Goal: Task Accomplishment & Management: Manage account settings

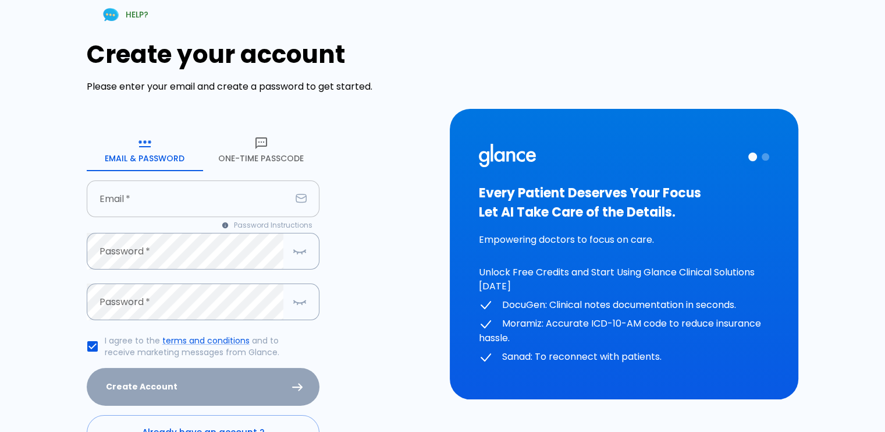
click at [247, 203] on input "Email   *" at bounding box center [189, 198] width 204 height 37
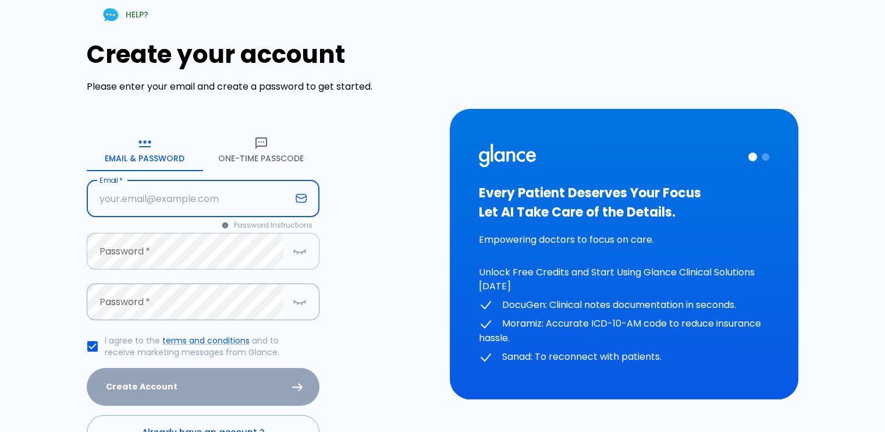
type input "[EMAIL_ADDRESS][DOMAIN_NAME]"
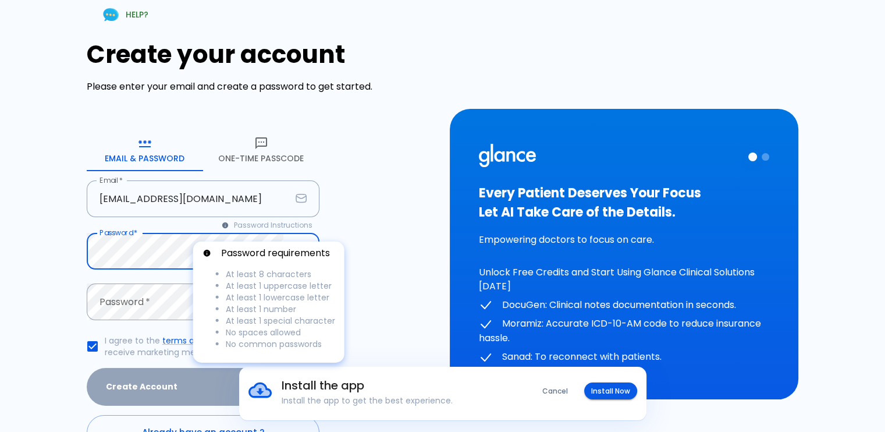
click at [222, 257] on p "Password requirements" at bounding box center [275, 253] width 109 height 14
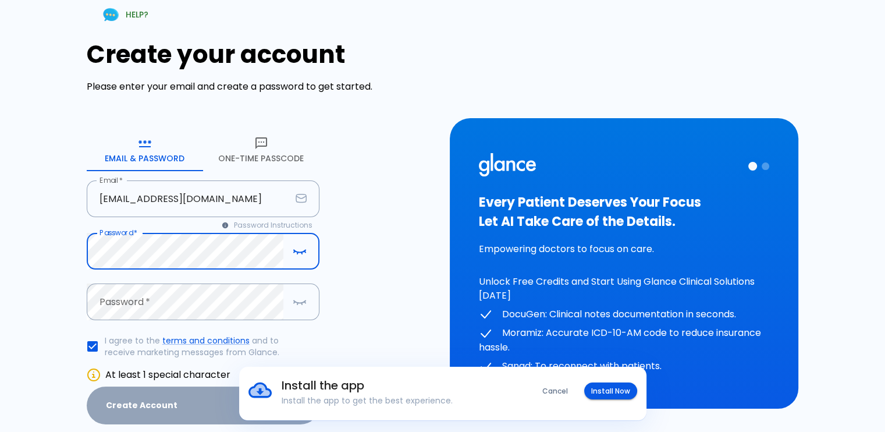
click at [296, 258] on button "button" at bounding box center [299, 251] width 23 height 24
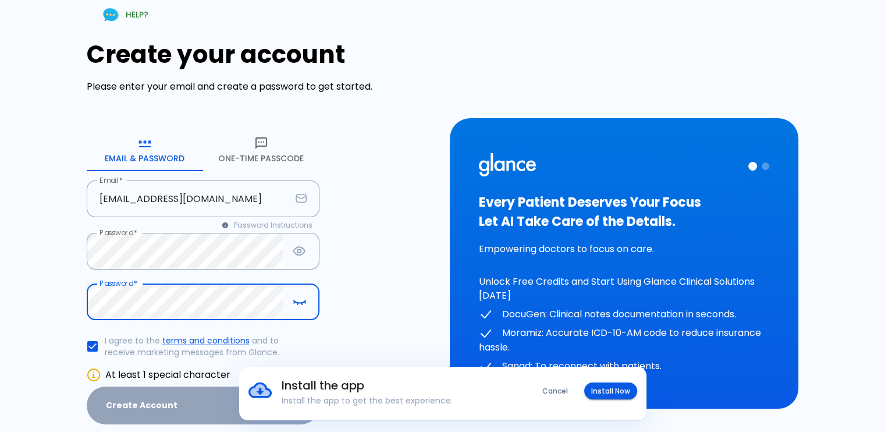
scroll to position [95, 0]
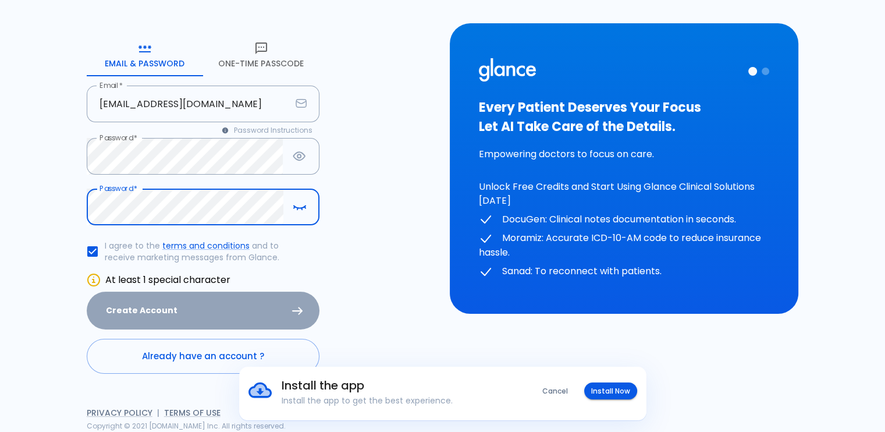
drag, startPoint x: 198, startPoint y: 308, endPoint x: 191, endPoint y: 308, distance: 6.4
click at [198, 308] on div "Create Account" at bounding box center [203, 311] width 233 height 38
drag, startPoint x: 230, startPoint y: 302, endPoint x: 222, endPoint y: 302, distance: 8.7
click at [228, 302] on div "Create Account" at bounding box center [203, 311] width 233 height 38
click at [134, 306] on div "Create Account" at bounding box center [203, 311] width 233 height 38
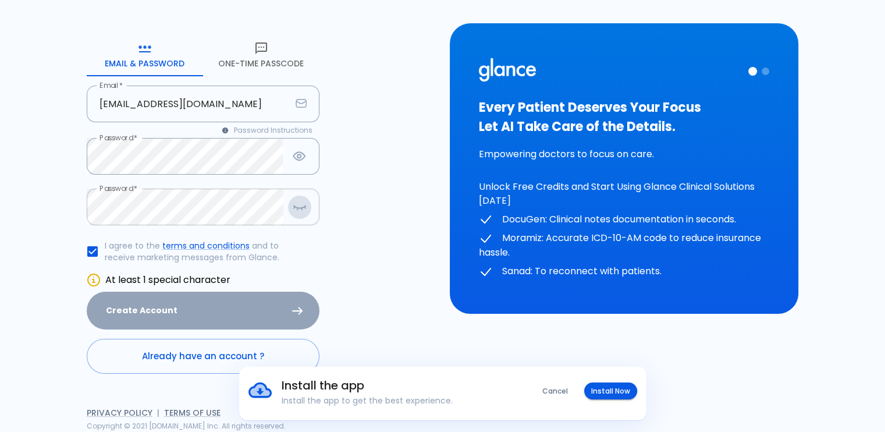
click at [298, 212] on icon "button" at bounding box center [300, 207] width 14 height 15
drag, startPoint x: 569, startPoint y: 392, endPoint x: 561, endPoint y: 390, distance: 8.2
click at [568, 392] on button "Cancel" at bounding box center [555, 390] width 40 height 17
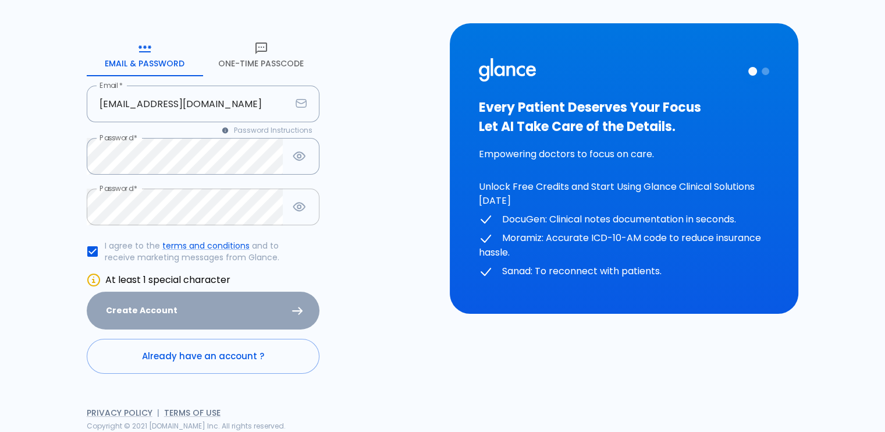
click at [260, 302] on div "Create Account" at bounding box center [203, 311] width 233 height 38
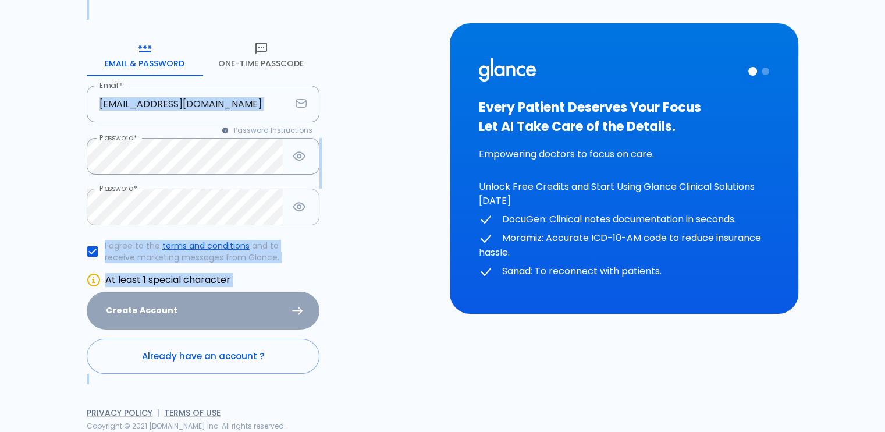
click at [260, 302] on div "Create Account" at bounding box center [203, 311] width 233 height 38
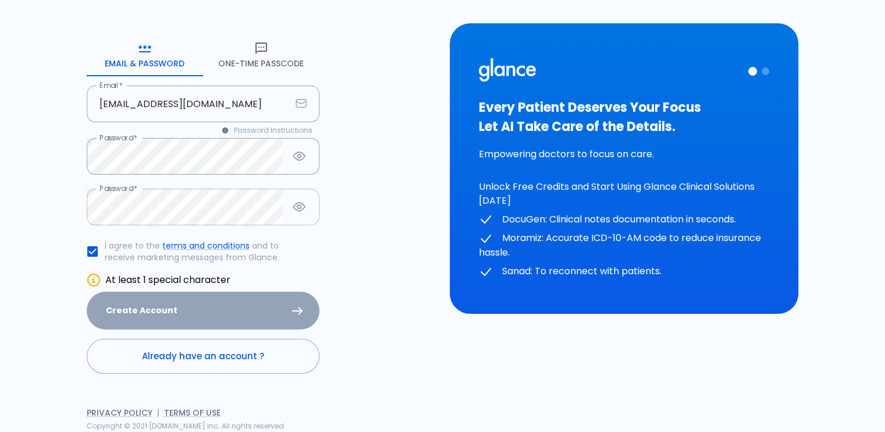
click at [260, 302] on div "Create Account" at bounding box center [203, 311] width 233 height 38
click at [262, 302] on div "Create Account" at bounding box center [203, 311] width 233 height 38
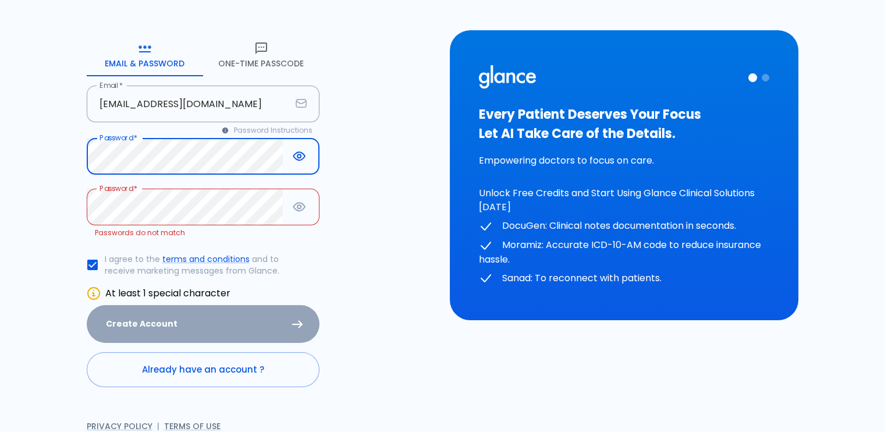
scroll to position [76, 0]
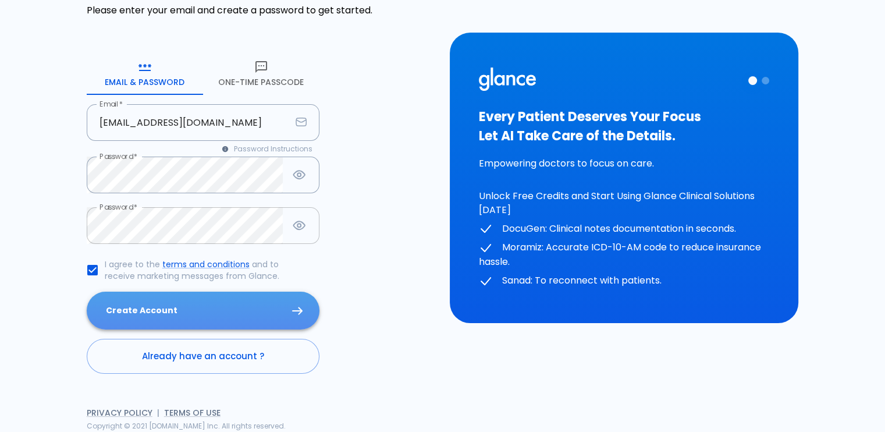
click at [287, 312] on button "Create Account" at bounding box center [203, 311] width 233 height 38
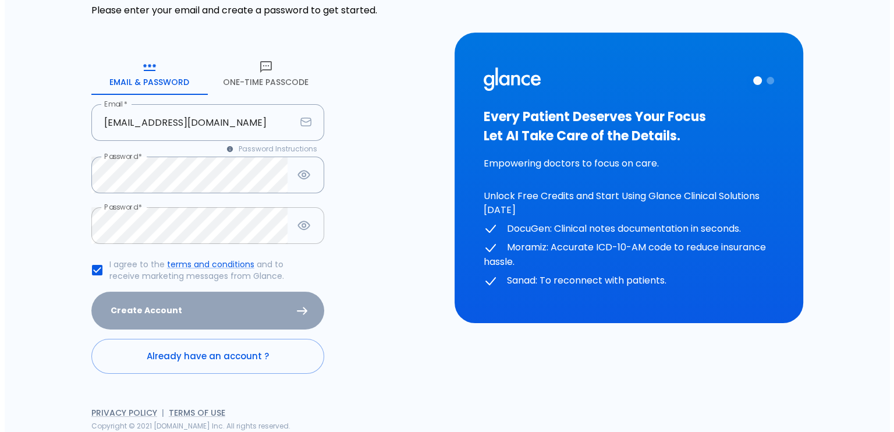
scroll to position [0, 0]
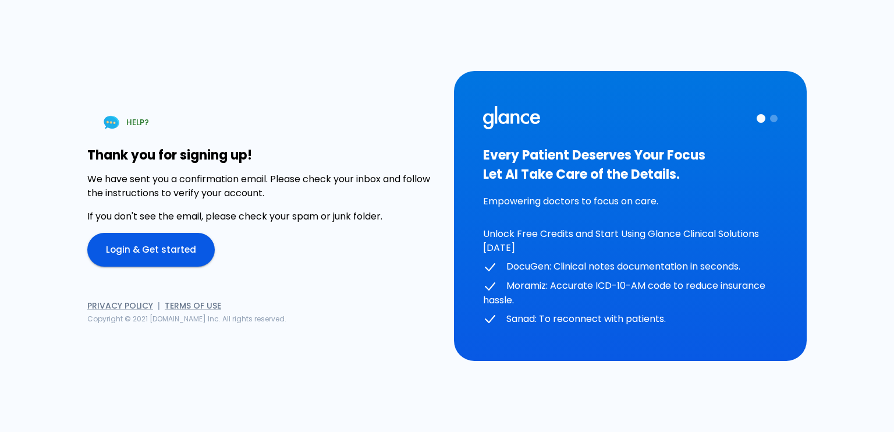
click at [109, 251] on link "Login & Get started" at bounding box center [150, 250] width 127 height 34
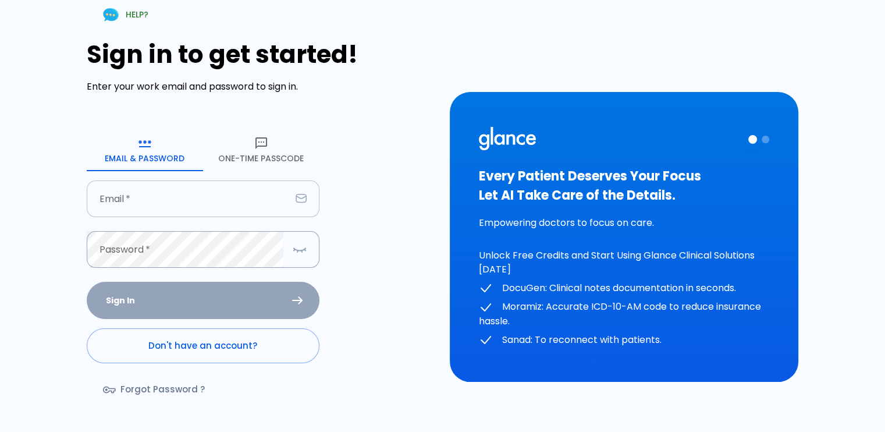
type input "[EMAIL_ADDRESS][DOMAIN_NAME]"
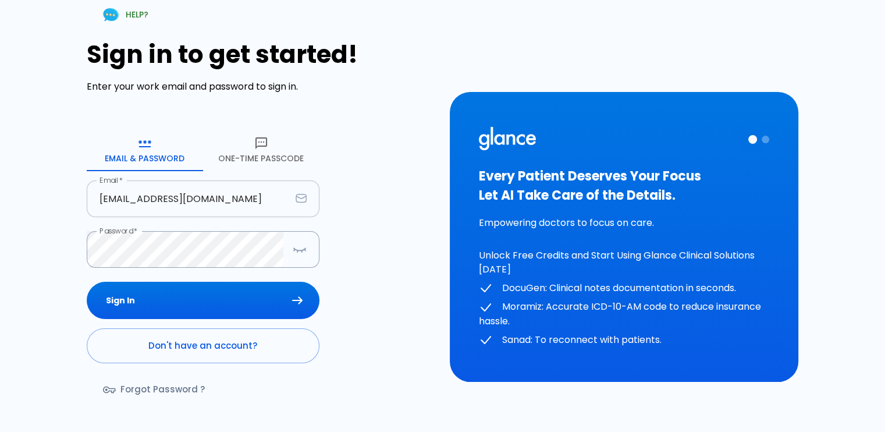
click at [244, 204] on input "[EMAIL_ADDRESS][DOMAIN_NAME]" at bounding box center [189, 198] width 204 height 37
drag, startPoint x: 418, startPoint y: 263, endPoint x: 389, endPoint y: 278, distance: 32.8
click at [418, 264] on div "Sign in to get started! Enter your work email and password to sign in. Email & …" at bounding box center [261, 227] width 349 height 375
click at [297, 242] on icon "button" at bounding box center [300, 249] width 14 height 15
drag, startPoint x: 226, startPoint y: 311, endPoint x: 237, endPoint y: 314, distance: 10.9
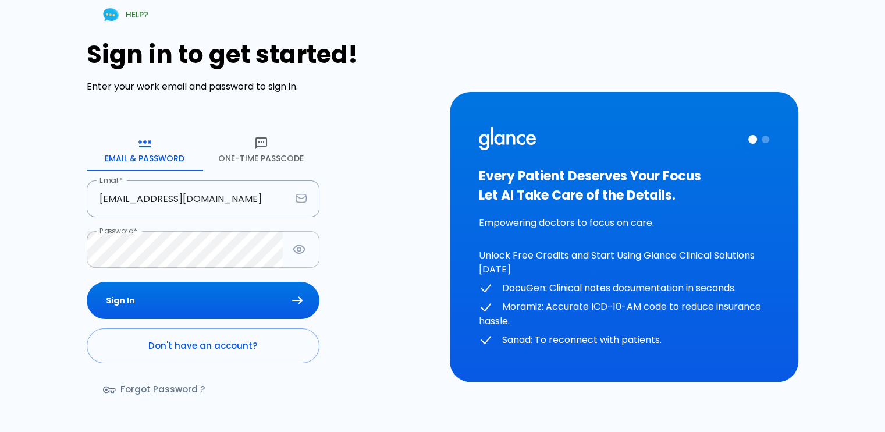
click at [224, 311] on button "Sign In" at bounding box center [203, 301] width 233 height 38
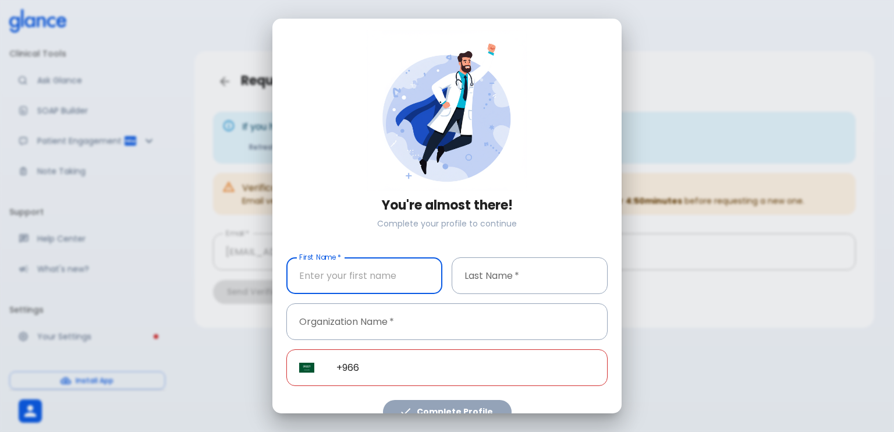
click at [388, 272] on input "First Name   *" at bounding box center [364, 275] width 156 height 37
type input "Sumaya"
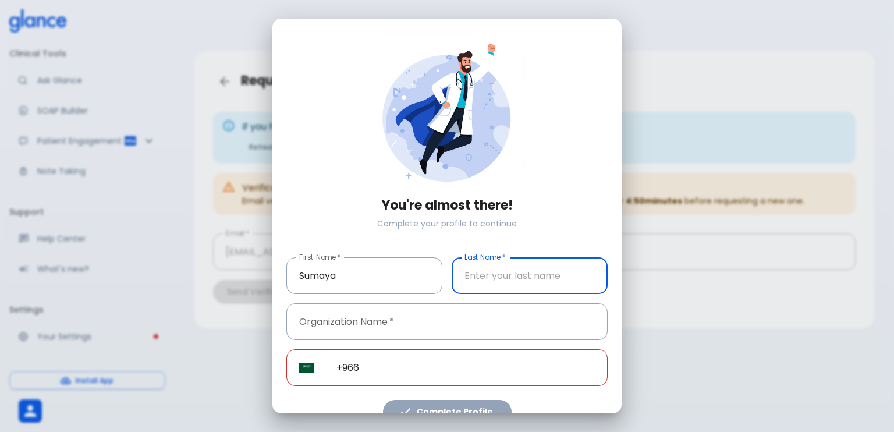
click at [506, 274] on input "Last Name   *" at bounding box center [530, 275] width 156 height 37
type input "Sayed"
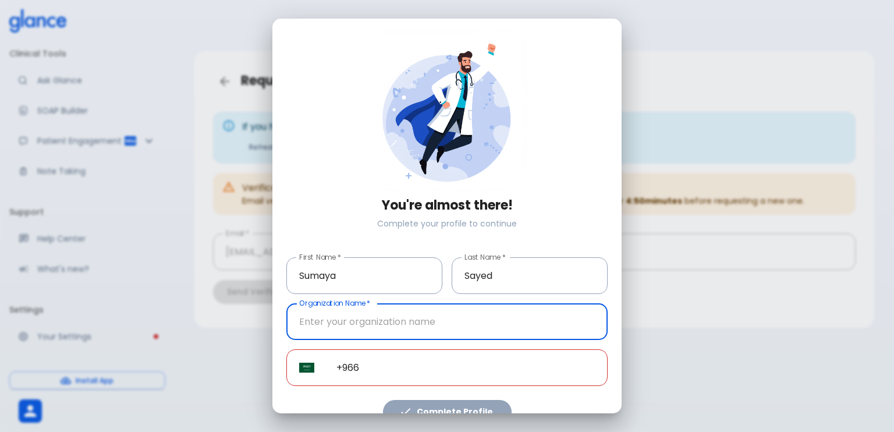
click at [505, 319] on input "Organization Name   *" at bounding box center [446, 321] width 321 height 37
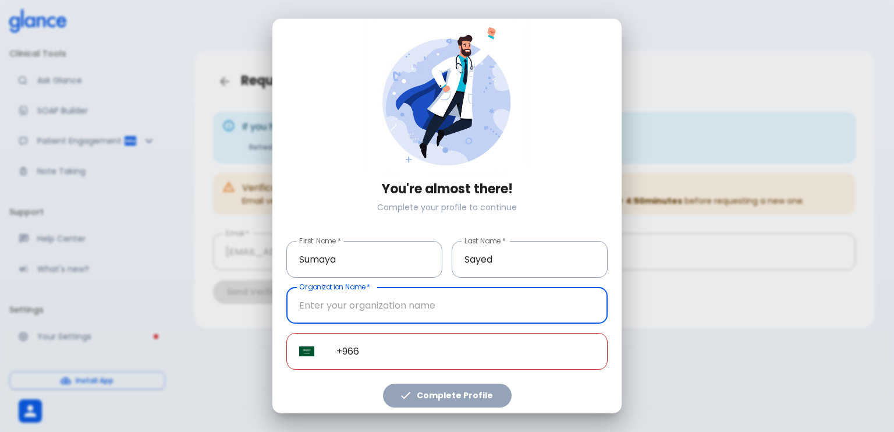
click at [435, 356] on input "+966" at bounding box center [466, 351] width 284 height 37
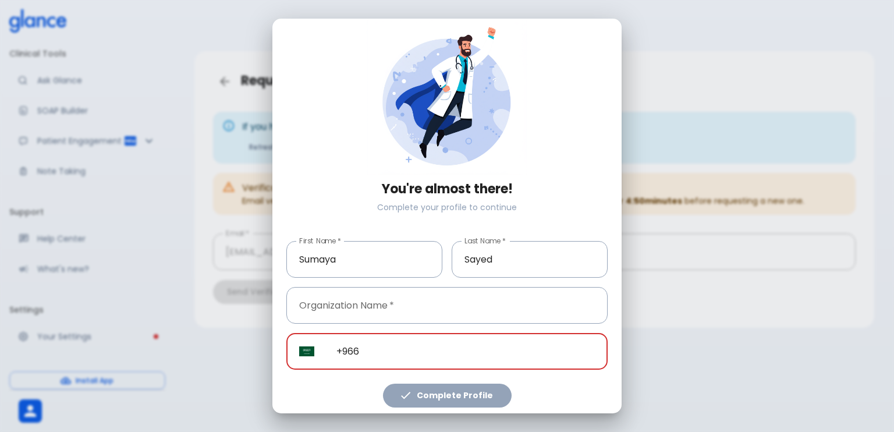
click at [325, 350] on input "+966" at bounding box center [466, 351] width 284 height 37
click at [372, 343] on input "+966" at bounding box center [466, 351] width 284 height 37
click at [340, 350] on input "+966" at bounding box center [466, 351] width 284 height 37
click at [357, 346] on input "+966" at bounding box center [466, 351] width 284 height 37
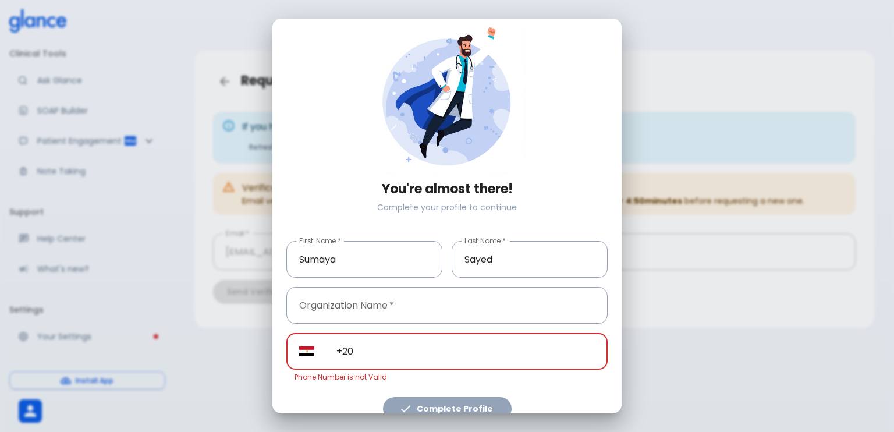
click at [477, 347] on input "+20" at bounding box center [466, 351] width 284 height 37
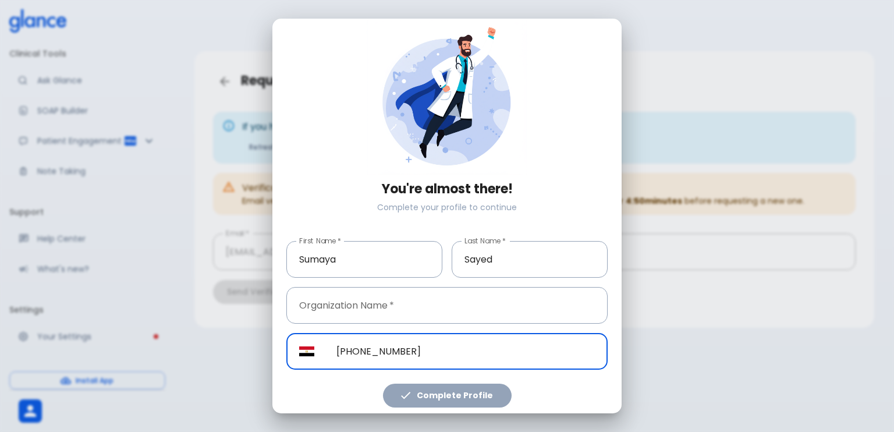
type input "+20 11 01483470"
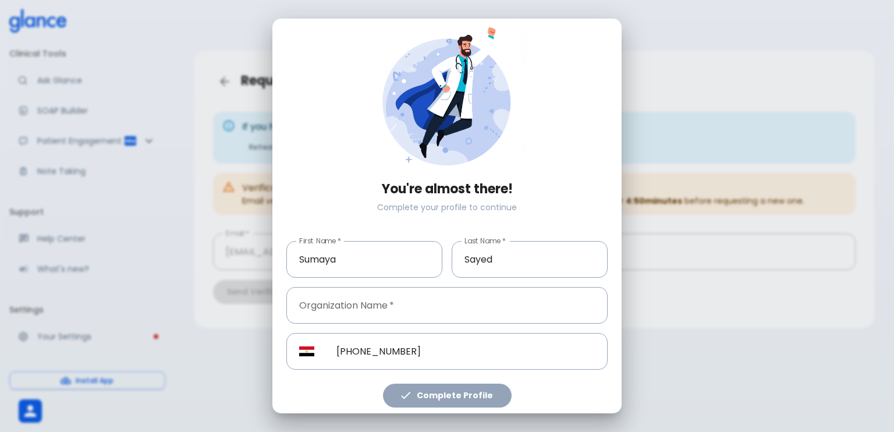
click at [449, 379] on div "Complete Profile" at bounding box center [446, 393] width 321 height 29
click at [454, 388] on div "Complete Profile" at bounding box center [446, 393] width 321 height 29
click at [549, 300] on input "Organization Name   *" at bounding box center [446, 305] width 321 height 37
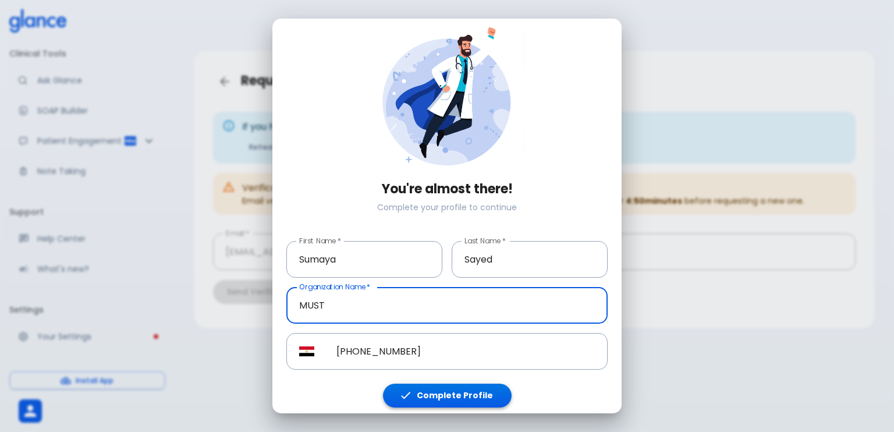
type input "MUST"
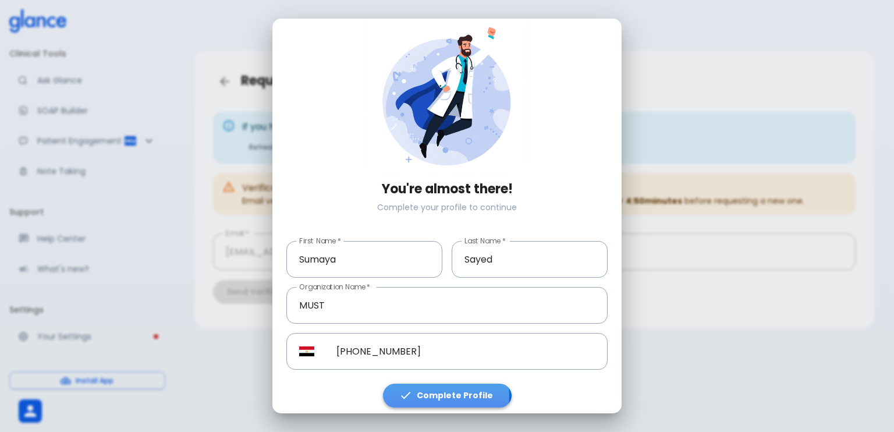
click at [444, 390] on button "Complete Profile" at bounding box center [447, 395] width 129 height 24
click at [455, 397] on button "Complete Profile" at bounding box center [447, 395] width 129 height 24
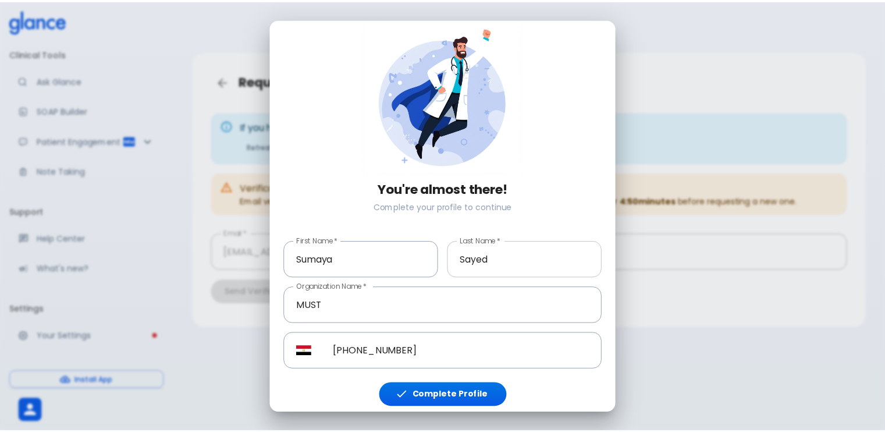
scroll to position [0, 0]
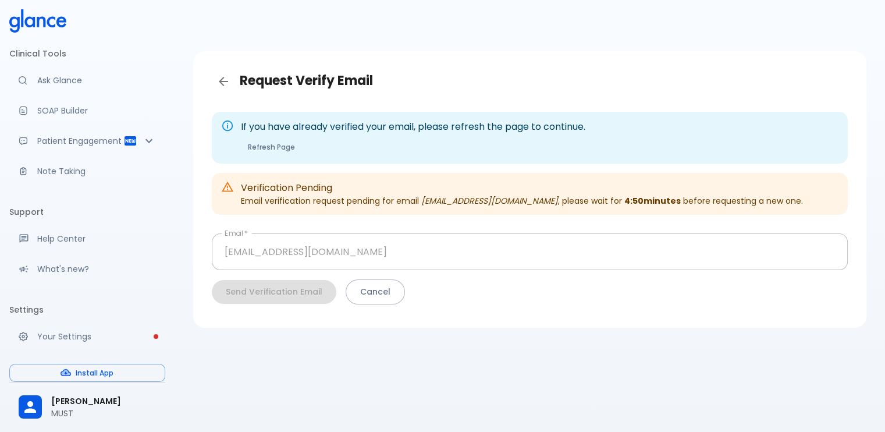
click at [322, 189] on p "Verification Pending" at bounding box center [522, 188] width 562 height 14
click at [59, 22] on icon at bounding box center [61, 21] width 10 height 11
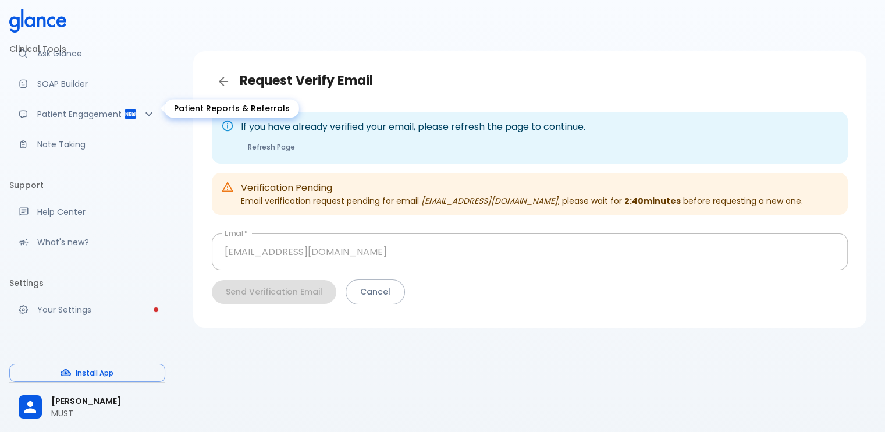
click at [130, 151] on link "Note Taking" at bounding box center [87, 145] width 156 height 26
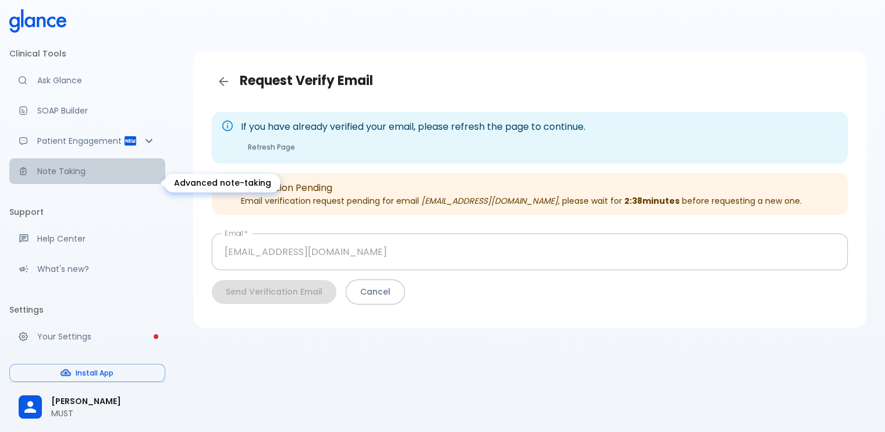
click at [119, 177] on p "Note Taking" at bounding box center [96, 171] width 119 height 12
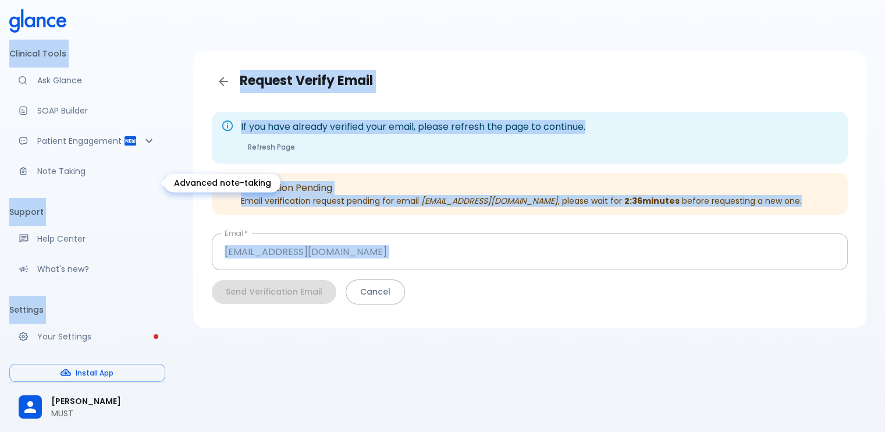
click at [119, 177] on p "Note Taking" at bounding box center [96, 171] width 119 height 12
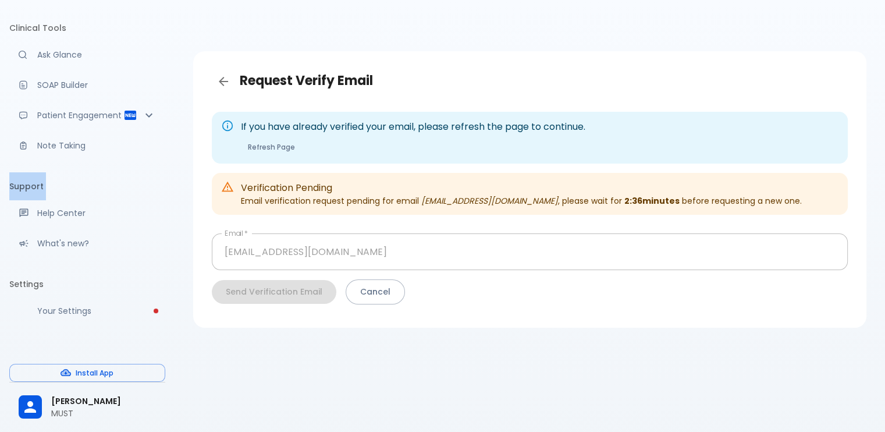
click at [119, 182] on div "Clinical Tools Ask Glance SOAP Builder Patient Engagement Note Taking Support H…" at bounding box center [87, 166] width 156 height 315
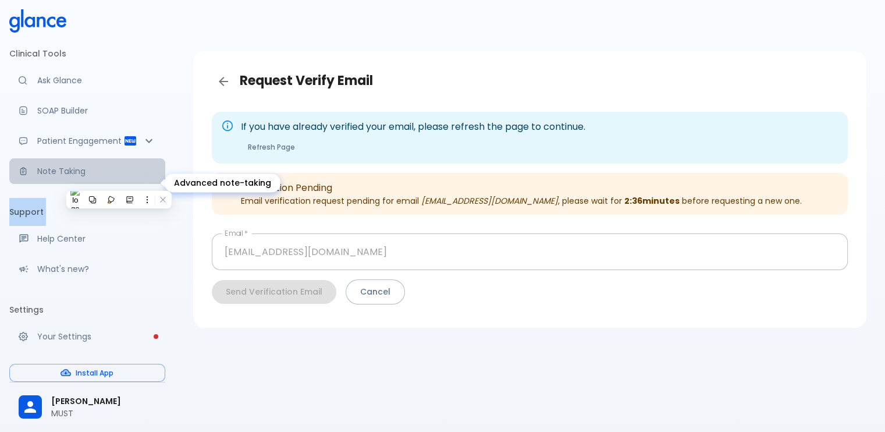
click at [119, 177] on p "Note Taking" at bounding box center [96, 171] width 119 height 12
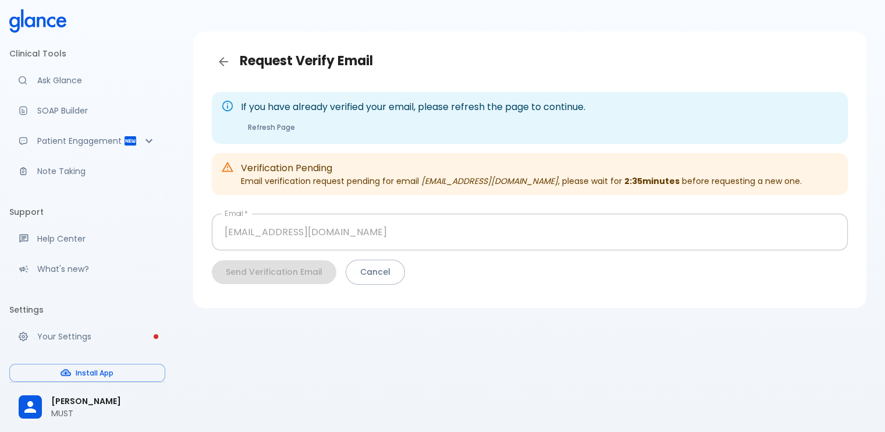
scroll to position [28, 0]
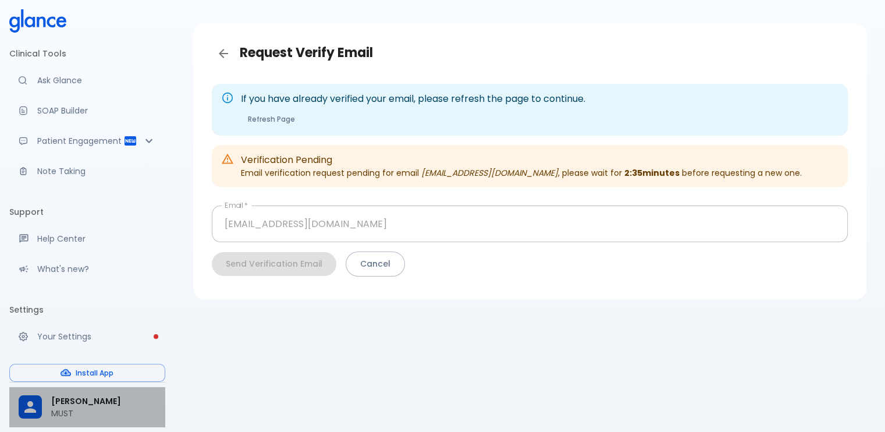
click at [97, 407] on span "[PERSON_NAME]" at bounding box center [103, 401] width 105 height 12
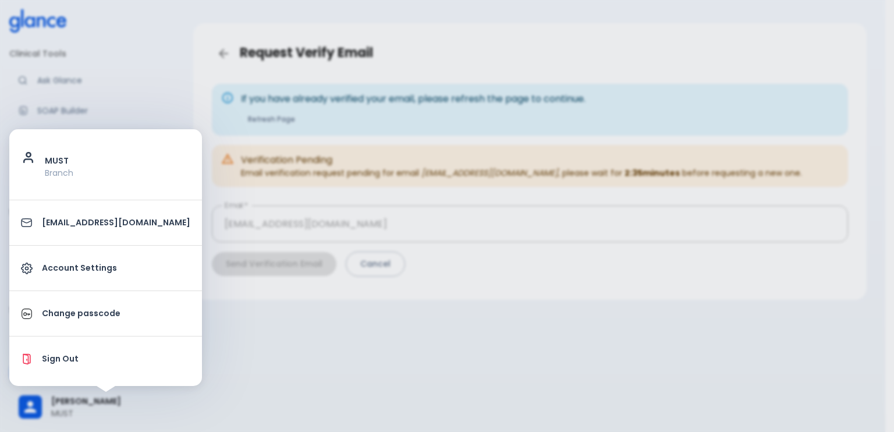
click at [250, 350] on div at bounding box center [447, 216] width 894 height 432
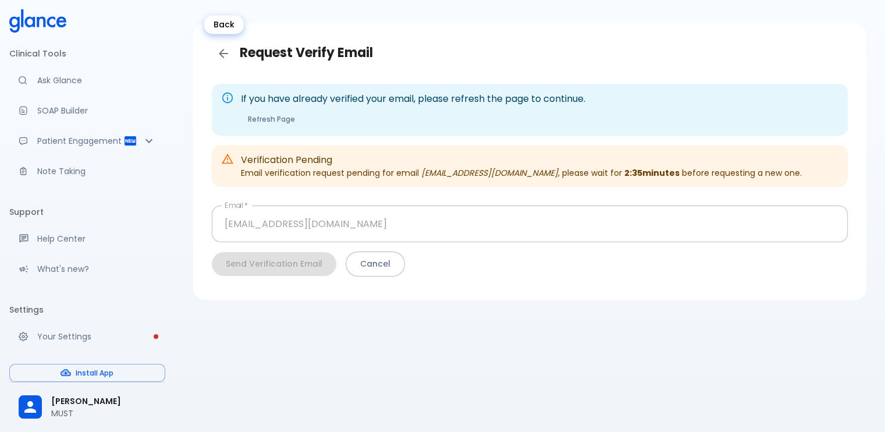
click at [219, 62] on link "Back" at bounding box center [223, 53] width 23 height 23
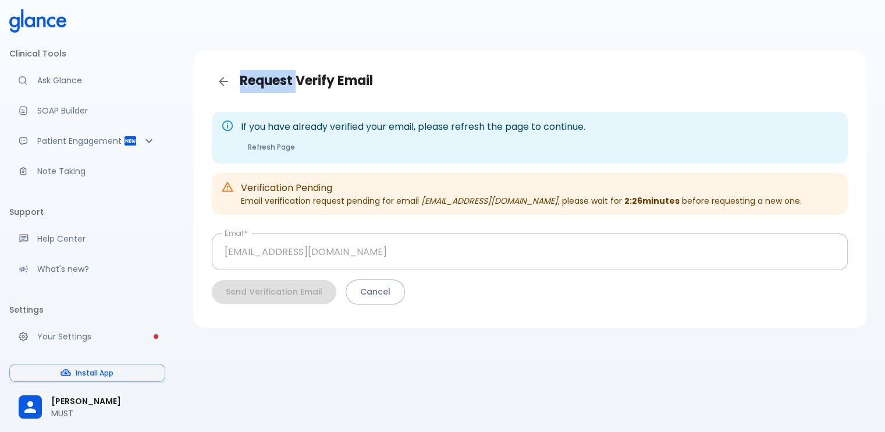
click at [219, 62] on div "Request Verify Email" at bounding box center [530, 82] width 655 height 42
click at [215, 84] on button at bounding box center [211, 79] width 15 height 15
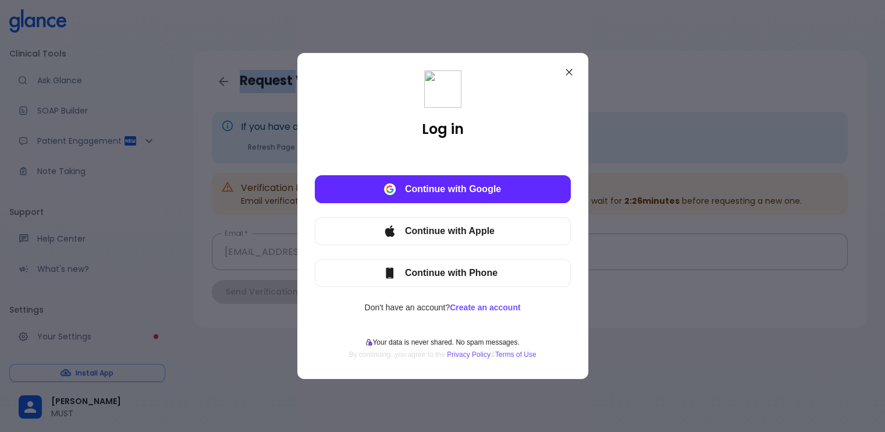
click at [584, 90] on div "Log in Continue with Google Continue with Apple Continue with Phone Don't have …" at bounding box center [442, 216] width 291 height 326
click at [564, 67] on div at bounding box center [569, 72] width 20 height 20
click at [571, 69] on icon at bounding box center [569, 72] width 6 height 6
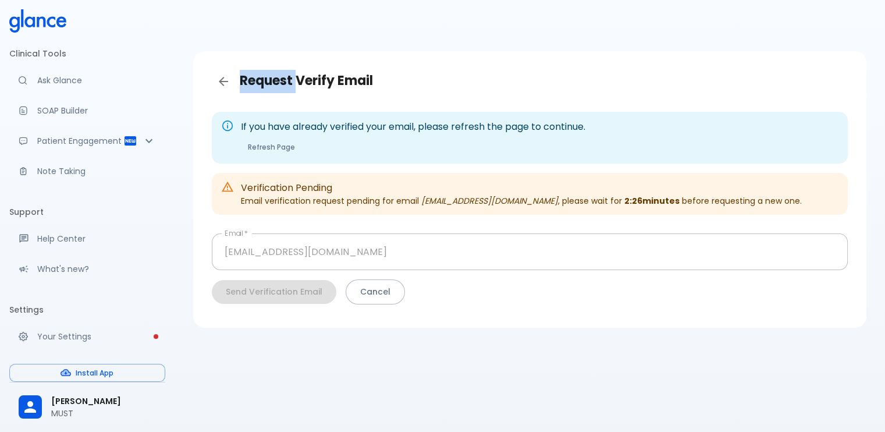
click at [33, 31] on icon at bounding box center [37, 20] width 57 height 23
click at [40, 30] on icon at bounding box center [37, 20] width 57 height 23
click at [49, 79] on p "Ask Glance" at bounding box center [96, 80] width 119 height 12
click at [72, 85] on p "Ask Glance" at bounding box center [96, 80] width 119 height 12
click at [72, 85] on ul "Clinical Tools Ask Glance SOAP Builder Patient Engagement Note Taking" at bounding box center [87, 117] width 156 height 154
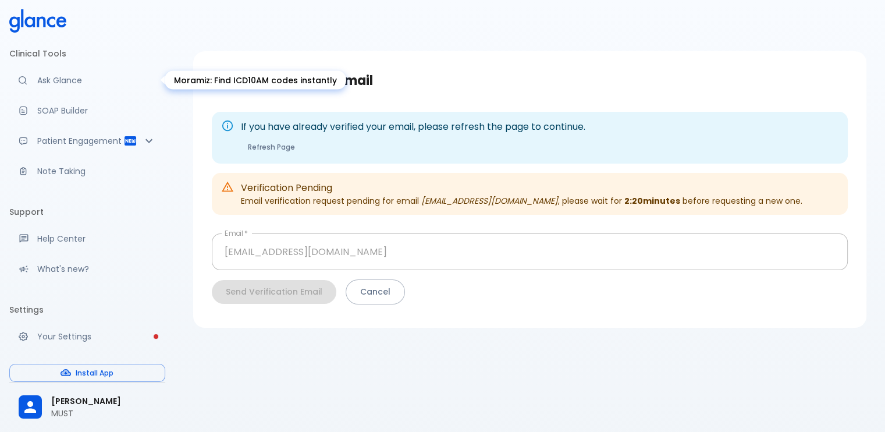
click at [72, 85] on p "Ask Glance" at bounding box center [96, 80] width 119 height 12
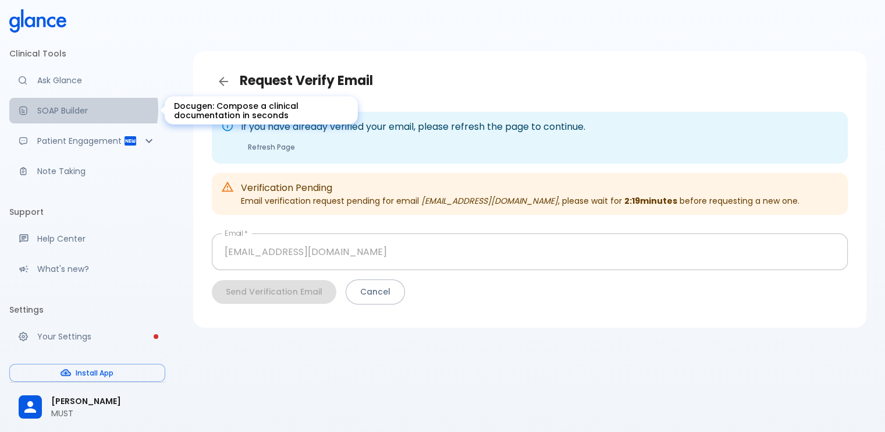
click at [72, 110] on p "SOAP Builder" at bounding box center [96, 111] width 119 height 12
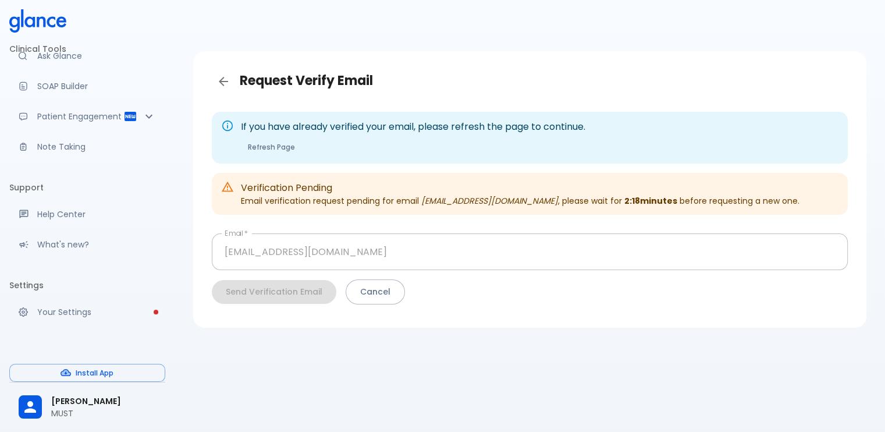
scroll to position [38, 0]
click at [135, 314] on p "Your Settings" at bounding box center [96, 310] width 119 height 12
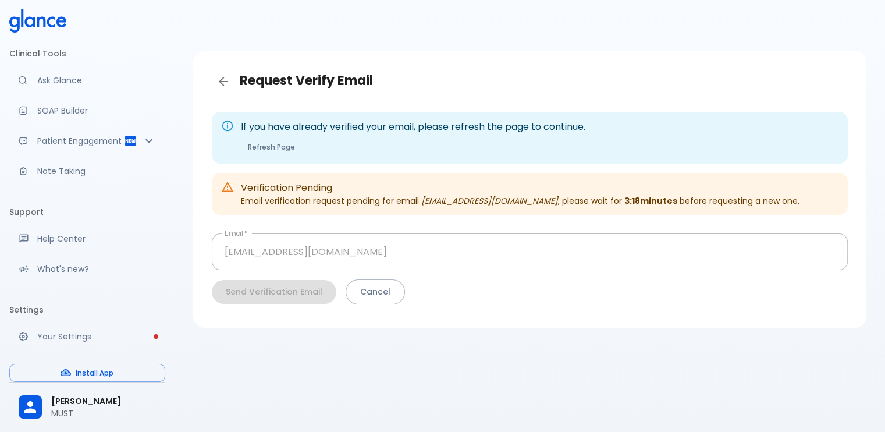
click at [345, 214] on div "Verification Pending Email verification request pending for email sumayasayedal…" at bounding box center [530, 194] width 636 height 42
click at [343, 201] on div "Verification Pending Email verification request pending for email sumayasayedal…" at bounding box center [520, 193] width 559 height 35
click at [398, 177] on div "Verification Pending Email verification request pending for email sumayasayedal…" at bounding box center [519, 193] width 556 height 35
click at [21, 19] on icon at bounding box center [37, 20] width 57 height 23
click at [26, 19] on icon at bounding box center [29, 21] width 10 height 11
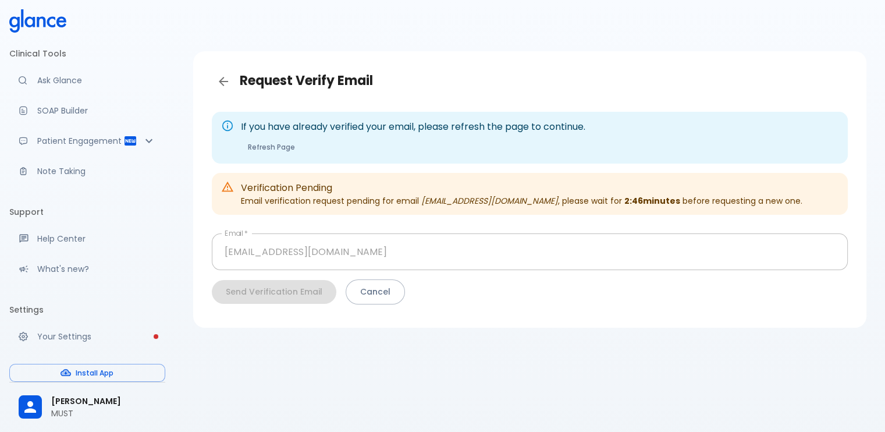
click at [49, 33] on link at bounding box center [37, 22] width 57 height 26
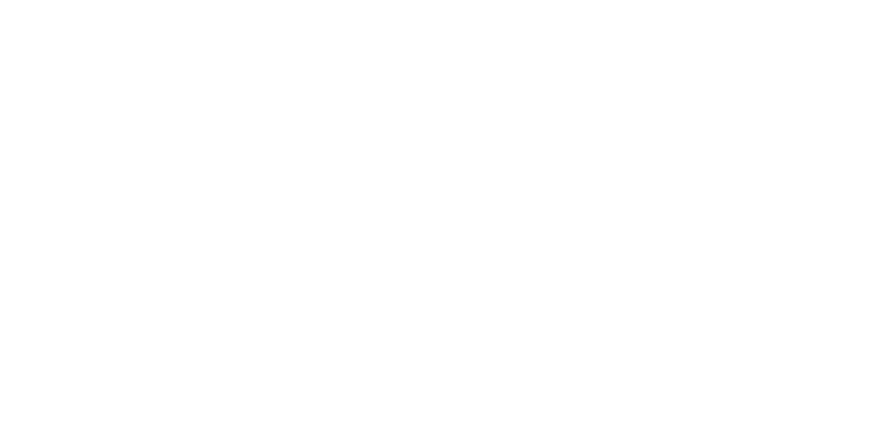
click at [49, 0] on html "↧ pull to refresh ↧" at bounding box center [442, 0] width 885 height 0
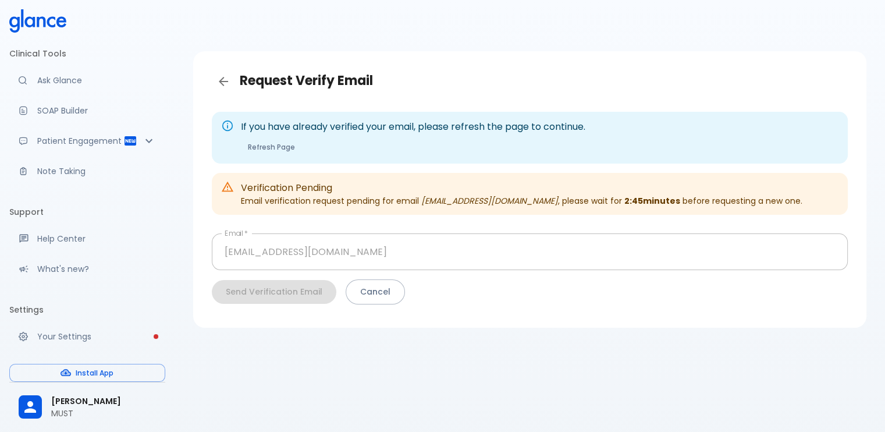
click at [49, 33] on link at bounding box center [37, 22] width 57 height 26
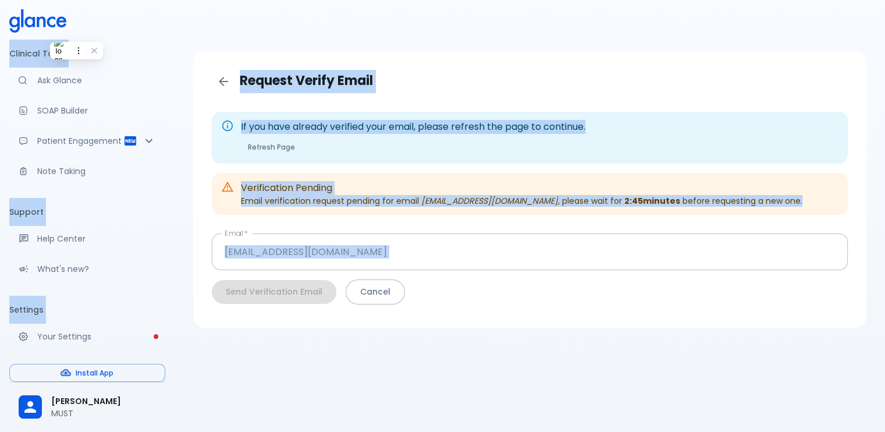
click at [49, 33] on link at bounding box center [37, 22] width 57 height 26
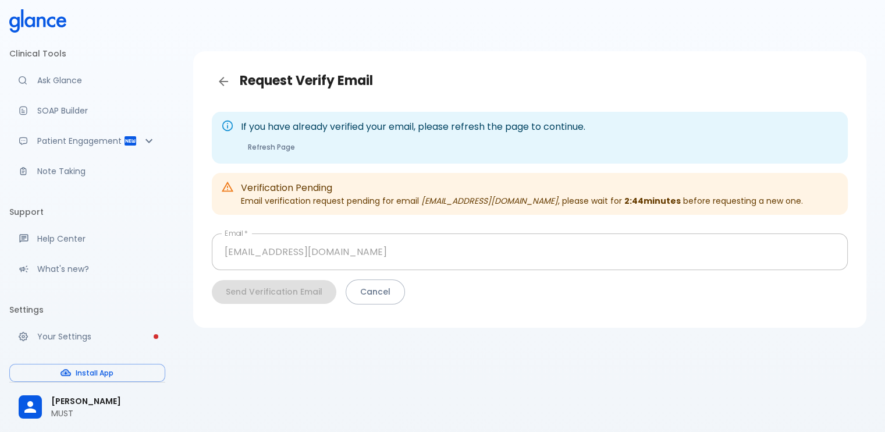
click at [267, 127] on p "If you have already verified your email, please refresh the page to continue." at bounding box center [413, 127] width 344 height 14
click at [223, 80] on icon "Back" at bounding box center [223, 81] width 14 height 14
click at [226, 82] on icon "Back" at bounding box center [223, 81] width 14 height 14
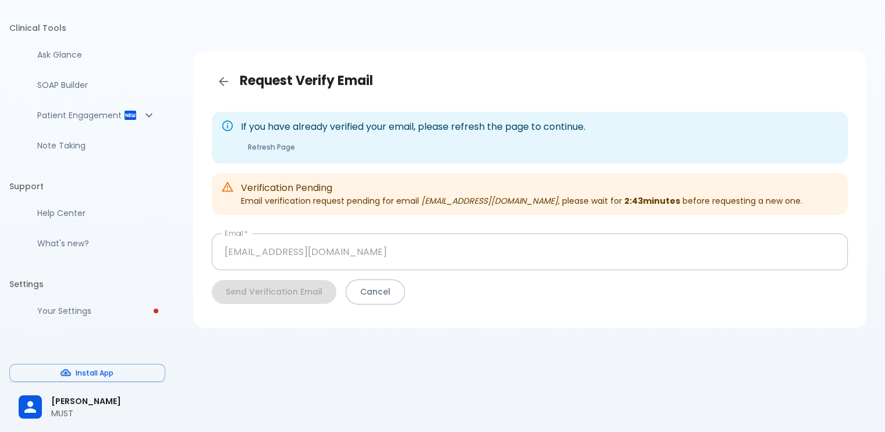
click at [226, 82] on html "↧ pull to refresh ↧ Clinical Tools Ask Glance SOAP Builder Patient Engagement N…" at bounding box center [442, 230] width 885 height 460
click at [226, 82] on icon "Back" at bounding box center [223, 81] width 14 height 14
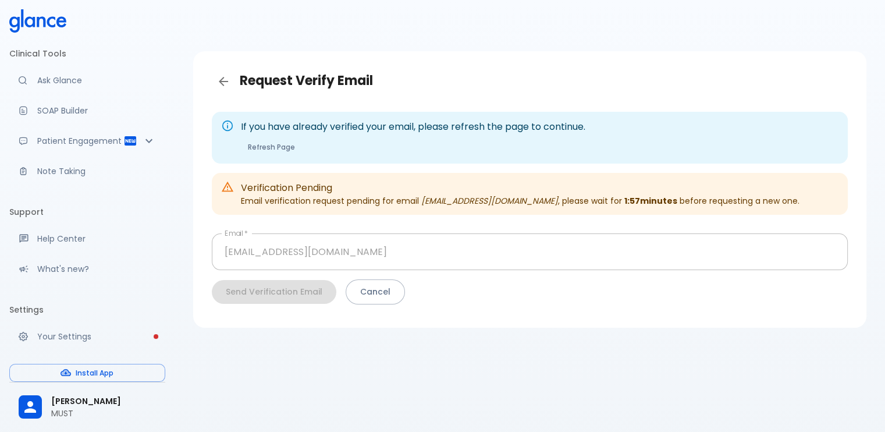
click at [268, 184] on p "Verification Pending" at bounding box center [520, 188] width 559 height 14
click at [474, 186] on p "Verification Pending" at bounding box center [520, 188] width 559 height 14
click at [223, 87] on icon "Back" at bounding box center [223, 81] width 14 height 14
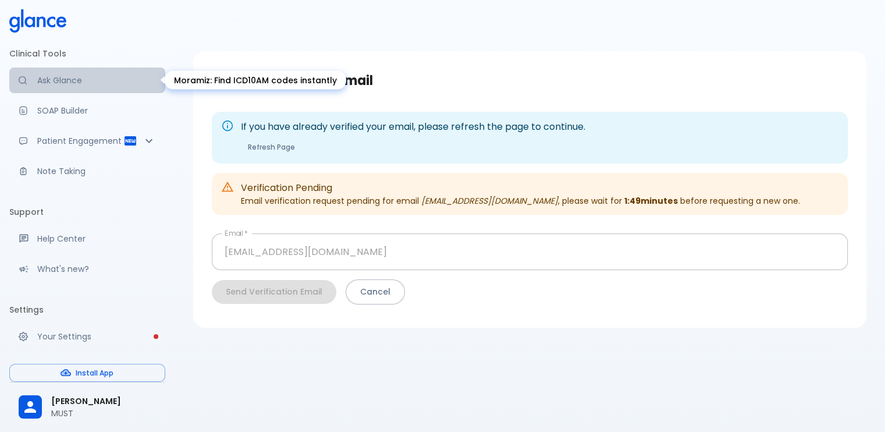
click at [93, 89] on link "Ask Glance" at bounding box center [87, 81] width 156 height 26
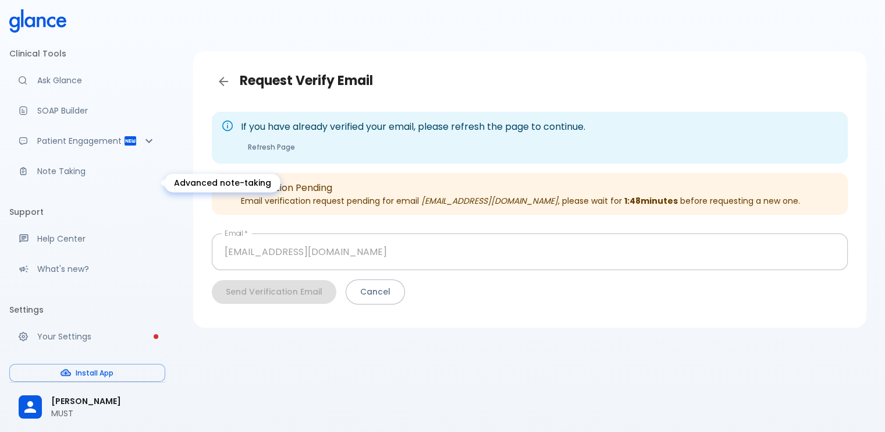
drag, startPoint x: 55, startPoint y: 168, endPoint x: 51, endPoint y: 218, distance: 50.8
click at [55, 188] on ul "Clinical Tools Ask Glance SOAP Builder Patient Engagement Note Taking" at bounding box center [87, 117] width 156 height 154
click at [71, 314] on li "Settings" at bounding box center [87, 310] width 156 height 28
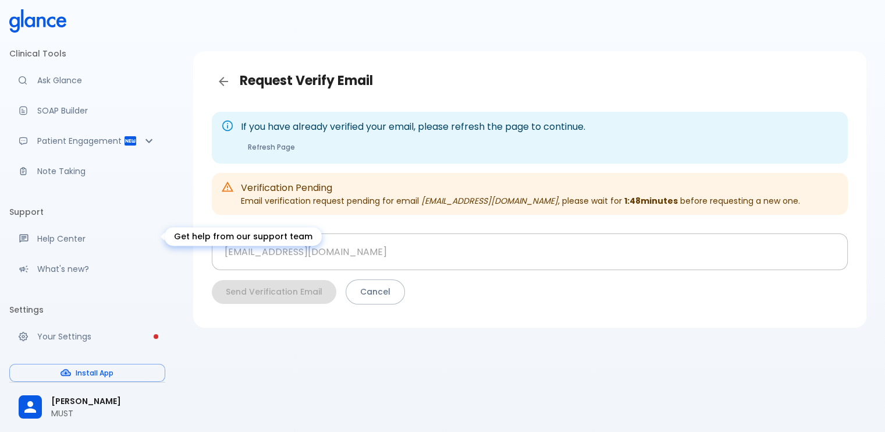
scroll to position [38, 0]
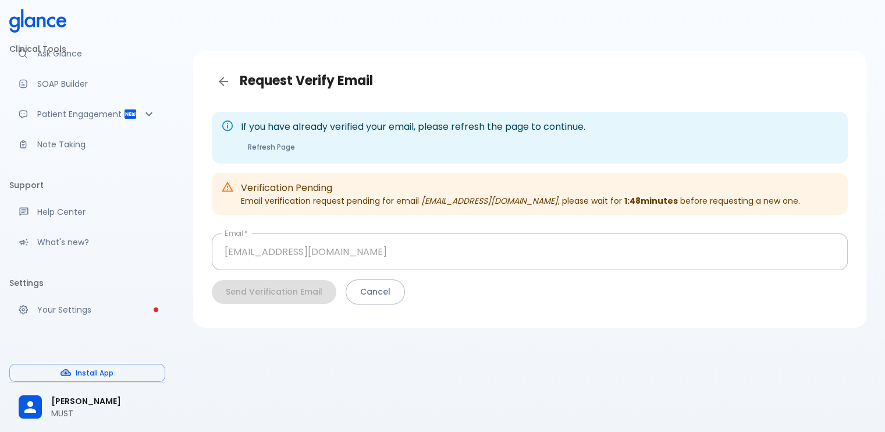
click at [105, 304] on p "Your Settings" at bounding box center [96, 310] width 119 height 12
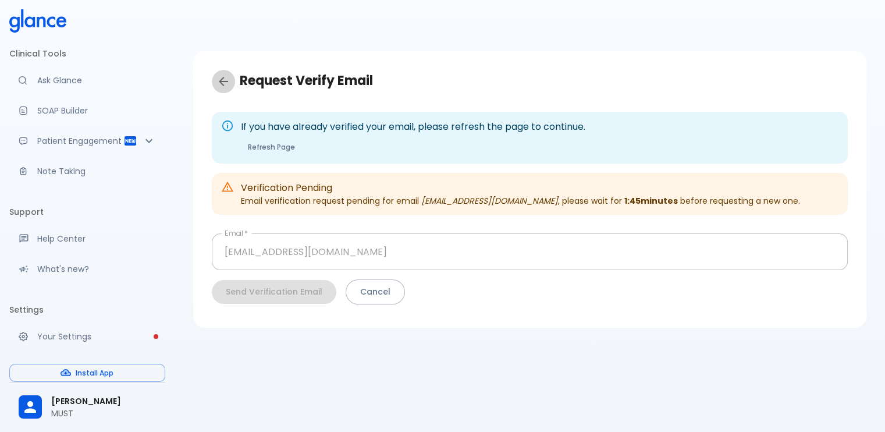
click at [221, 82] on icon "Back" at bounding box center [223, 81] width 14 height 14
click at [54, 369] on button "Install App" at bounding box center [87, 373] width 156 height 18
click at [49, 414] on div at bounding box center [35, 406] width 33 height 23
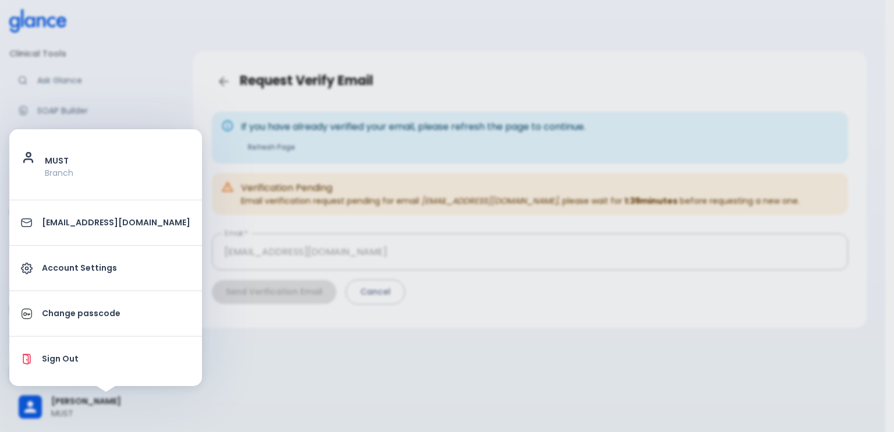
click at [90, 274] on p "Account Settings" at bounding box center [116, 268] width 148 height 12
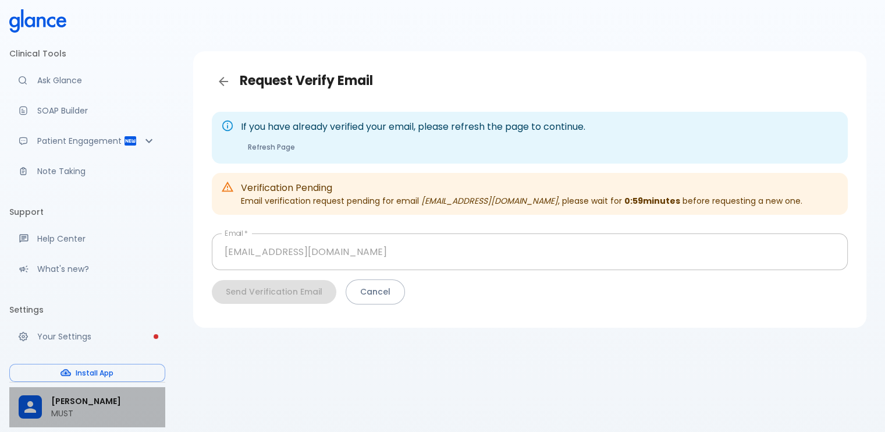
click at [37, 420] on div "Sumaya Sayed MUST" at bounding box center [87, 407] width 156 height 40
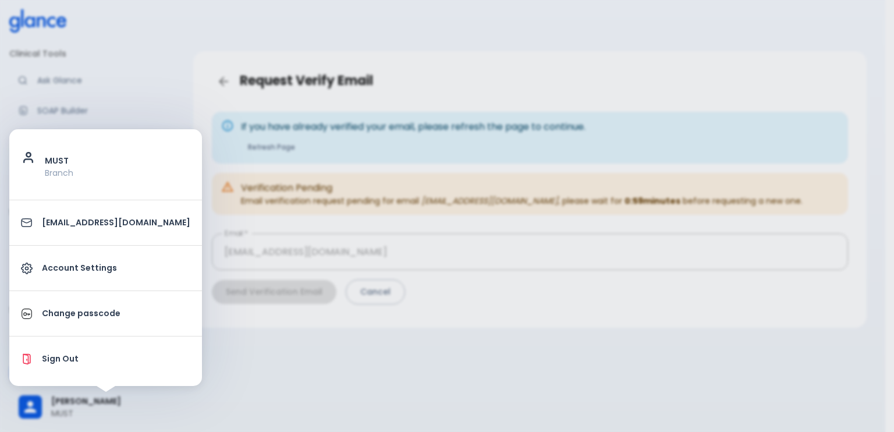
click at [69, 267] on p "Account Settings" at bounding box center [116, 268] width 148 height 12
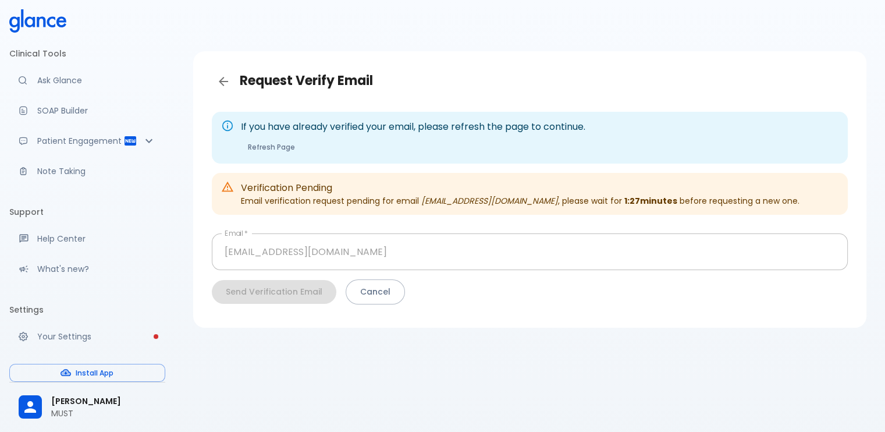
click at [303, 297] on div "Send Verification Email Cancel" at bounding box center [530, 291] width 636 height 25
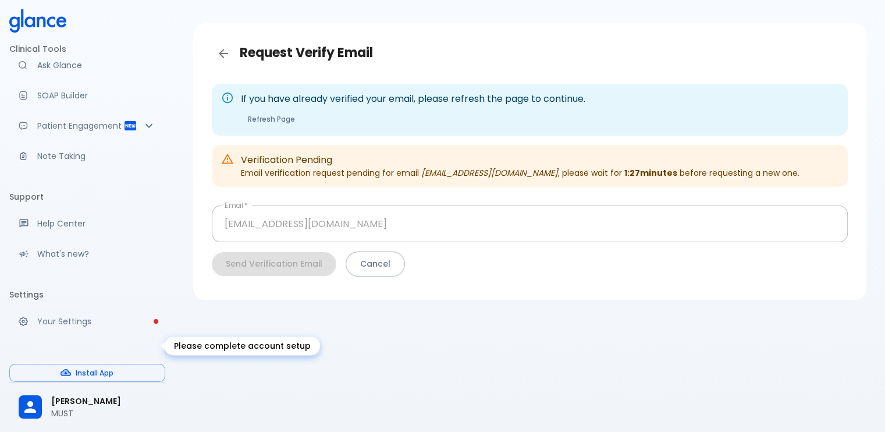
scroll to position [38, 0]
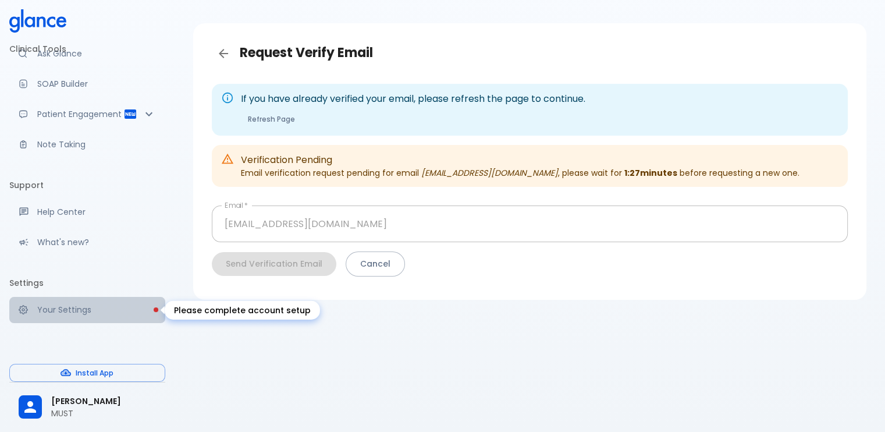
click at [131, 308] on p "Your Settings" at bounding box center [96, 310] width 119 height 12
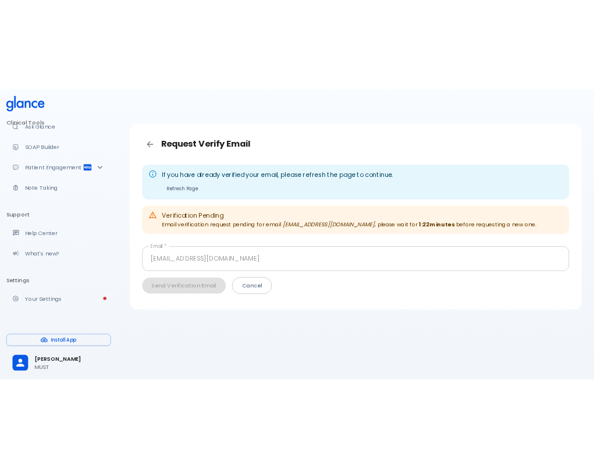
scroll to position [38, 0]
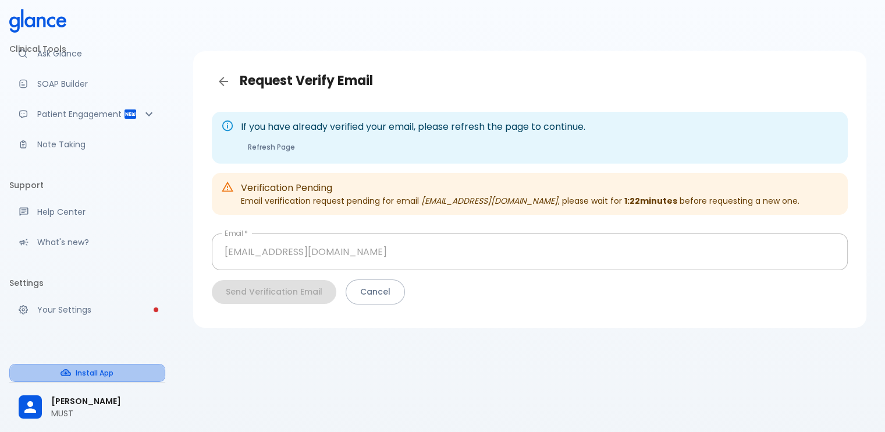
click at [101, 375] on button "Install App" at bounding box center [87, 373] width 156 height 18
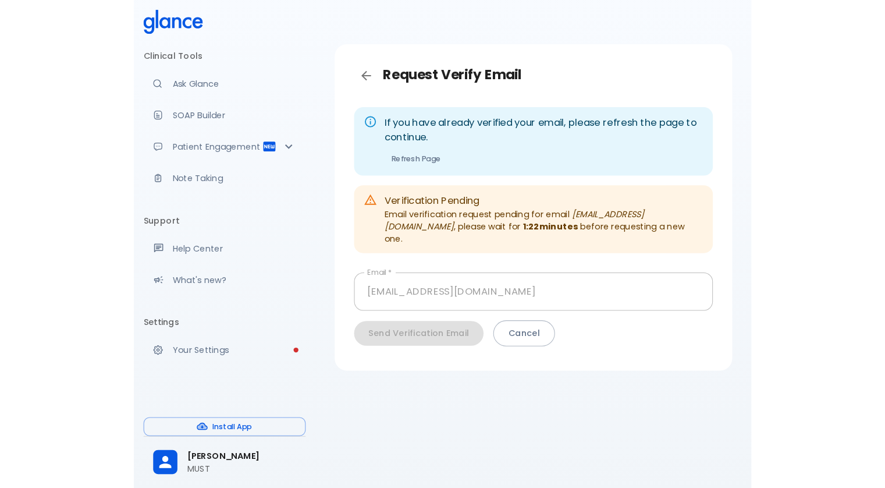
scroll to position [0, 0]
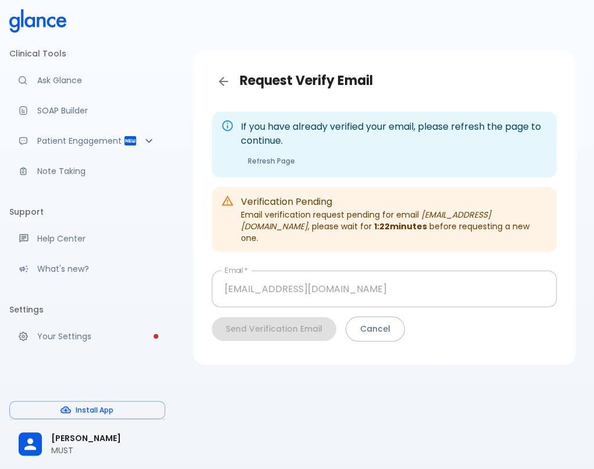
click at [87, 408] on button "Install App" at bounding box center [87, 410] width 156 height 18
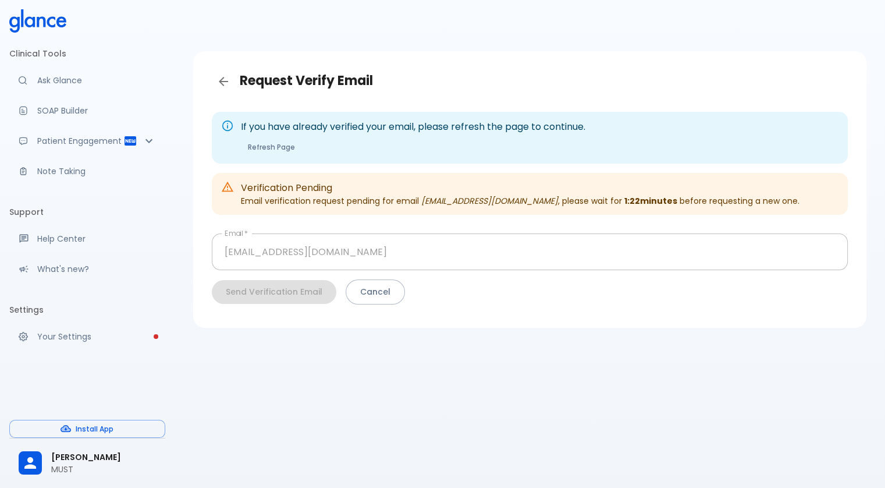
drag, startPoint x: 747, startPoint y: 0, endPoint x: 578, endPoint y: 68, distance: 182.5
click at [579, 68] on div "Request Verify Email" at bounding box center [530, 82] width 655 height 42
click at [250, 267] on div "Email   * sumayasayedali@gmail.com Email   * Send Verification Email Cancel" at bounding box center [530, 268] width 636 height 71
click at [112, 105] on p "SOAP Builder" at bounding box center [96, 111] width 119 height 12
drag, startPoint x: 49, startPoint y: 140, endPoint x: 42, endPoint y: 161, distance: 21.7
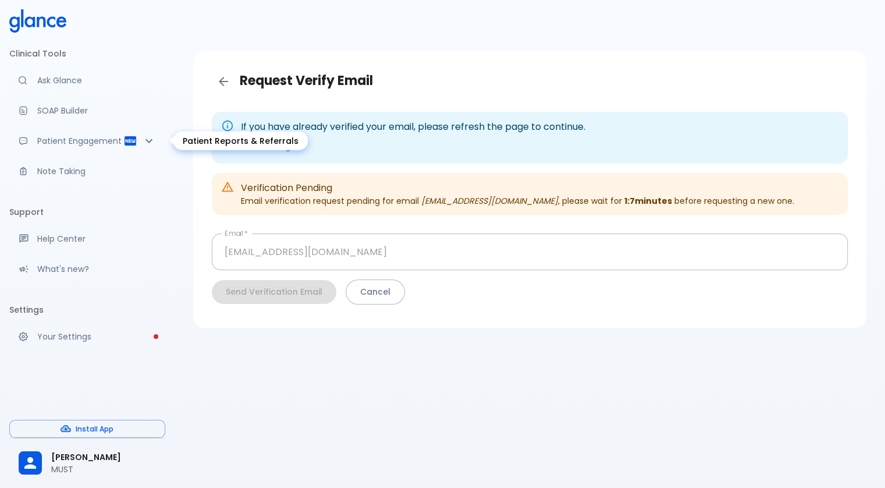
click at [49, 142] on p "Patient Engagement" at bounding box center [80, 141] width 86 height 12
drag, startPoint x: 62, startPoint y: 215, endPoint x: 78, endPoint y: 189, distance: 31.3
click at [68, 207] on li "Support" at bounding box center [87, 212] width 156 height 28
click at [108, 128] on div "Patient Engagement" at bounding box center [87, 141] width 156 height 26
click at [158, 136] on div "Patient Engagement" at bounding box center [87, 141] width 156 height 26
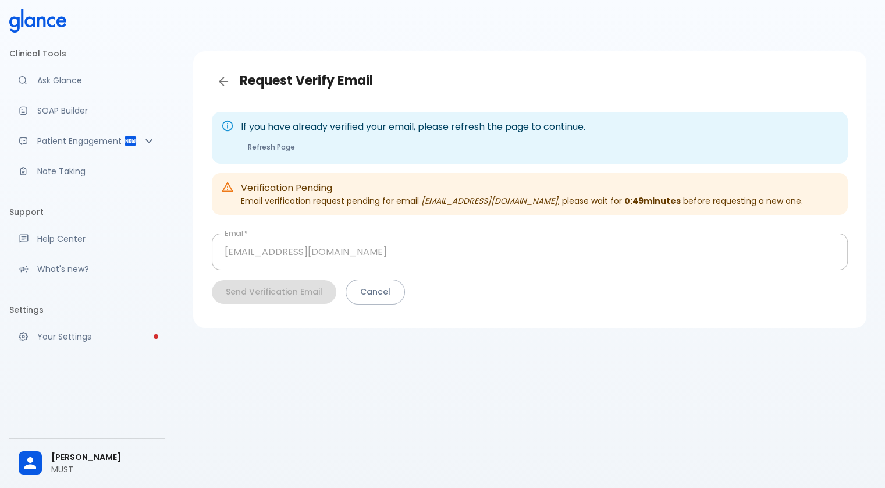
drag, startPoint x: 129, startPoint y: 409, endPoint x: 95, endPoint y: 431, distance: 39.9
click at [126, 411] on div "Clinical Tools Ask Glance SOAP Builder Patient Engagement Note Taking Support H…" at bounding box center [87, 244] width 175 height 488
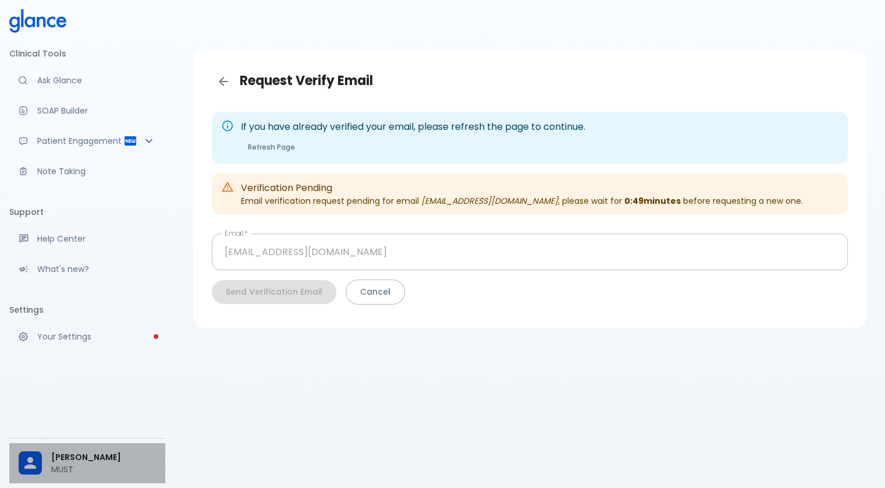
click at [77, 469] on p "MUST" at bounding box center [103, 469] width 105 height 12
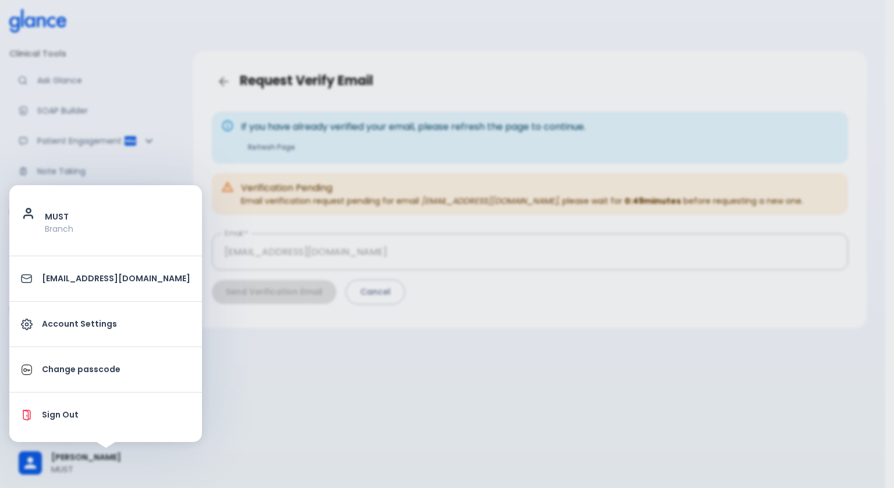
click at [100, 331] on link "Account Settings" at bounding box center [105, 323] width 193 height 35
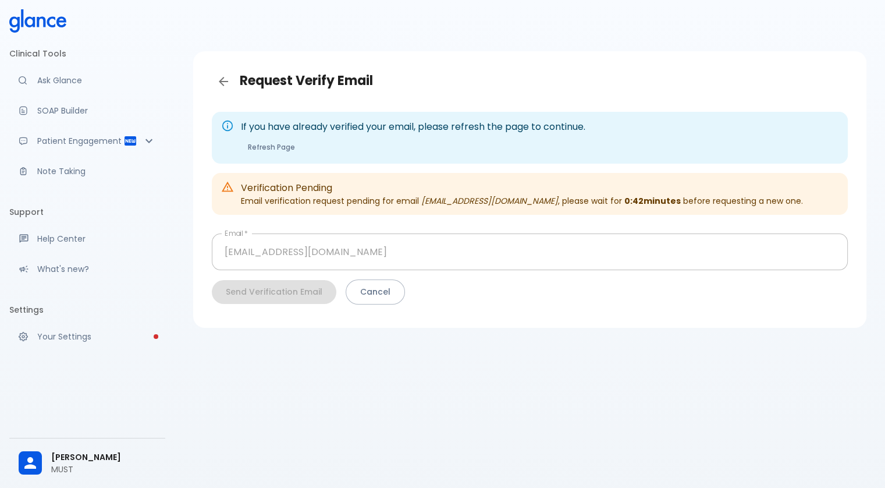
click at [266, 283] on div "Send Verification Email Cancel" at bounding box center [530, 291] width 636 height 25
click at [518, 194] on p "Verification Pending" at bounding box center [522, 188] width 562 height 14
click at [577, 206] on div "Verification Pending Email verification request pending for email [EMAIL_ADDRES…" at bounding box center [522, 193] width 562 height 35
click at [624, 204] on b "0:42 minutes" at bounding box center [652, 201] width 56 height 12
click at [282, 147] on button "Refresh Page" at bounding box center [271, 146] width 61 height 17
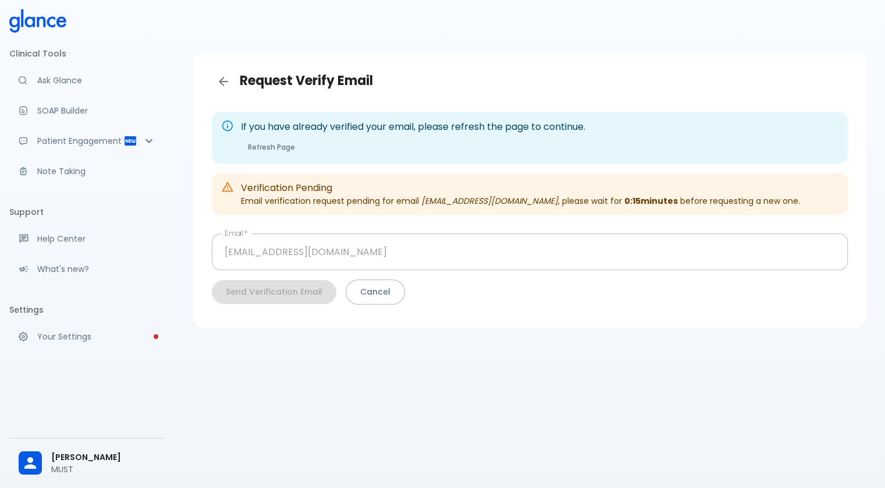
click at [246, 147] on button "Refresh Page" at bounding box center [271, 146] width 61 height 17
click at [268, 147] on button "Refresh Page" at bounding box center [271, 146] width 61 height 17
click at [272, 157] on div "If you have already verified your email, please refresh the page to continue. R…" at bounding box center [413, 137] width 344 height 45
click at [284, 141] on button "Refresh Page" at bounding box center [271, 146] width 61 height 17
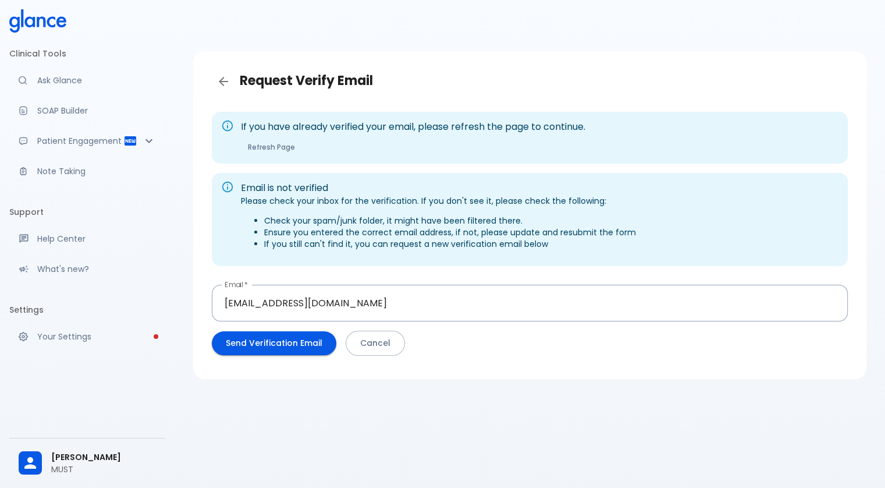
click at [300, 348] on button "Send Verification Email" at bounding box center [274, 343] width 125 height 24
click at [269, 346] on button "Send Verification Email" at bounding box center [274, 343] width 125 height 24
click at [394, 339] on button "Cancel" at bounding box center [375, 343] width 59 height 25
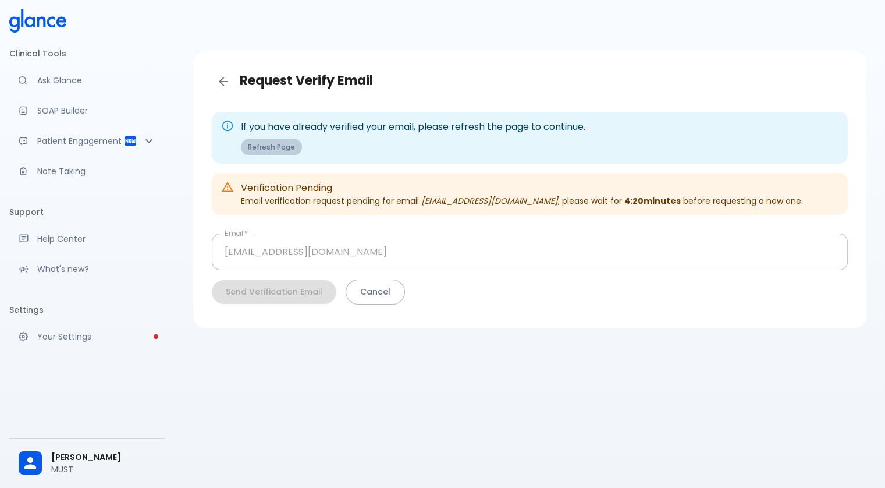
click at [286, 151] on button "Refresh Page" at bounding box center [271, 146] width 61 height 17
click at [265, 138] on button "Refresh Page" at bounding box center [271, 146] width 61 height 17
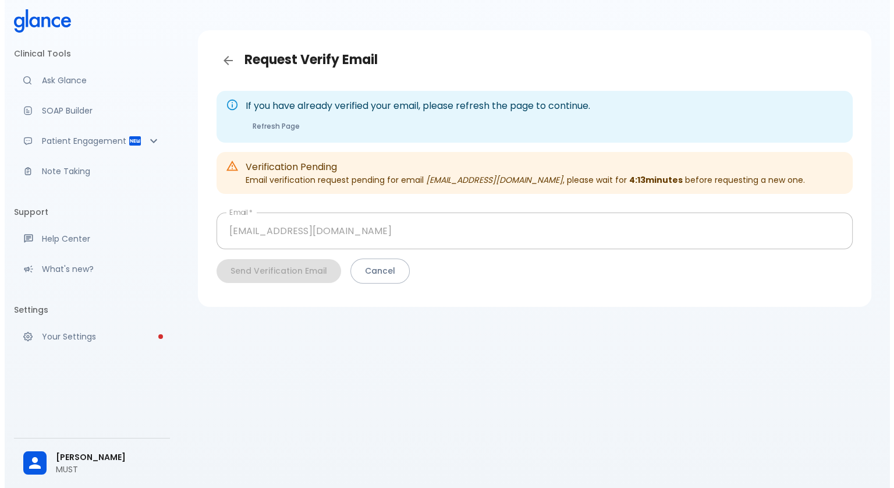
scroll to position [28, 0]
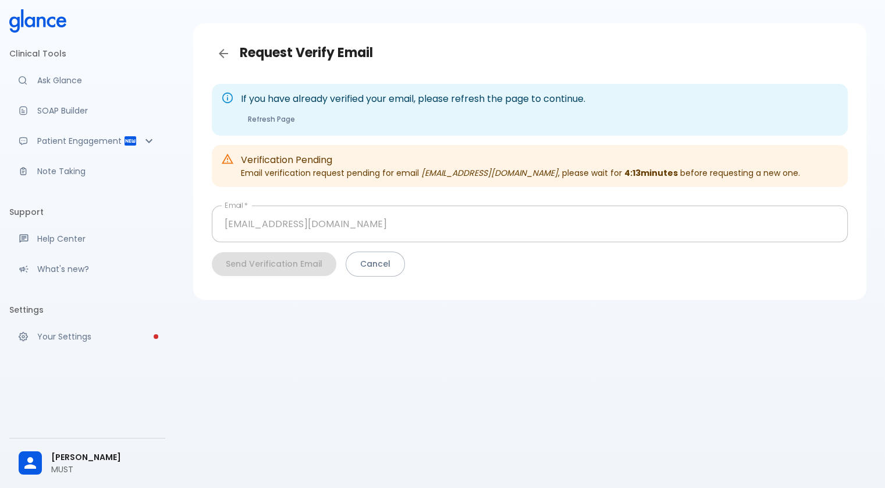
click at [68, 450] on div "[PERSON_NAME] MUST" at bounding box center [87, 463] width 156 height 40
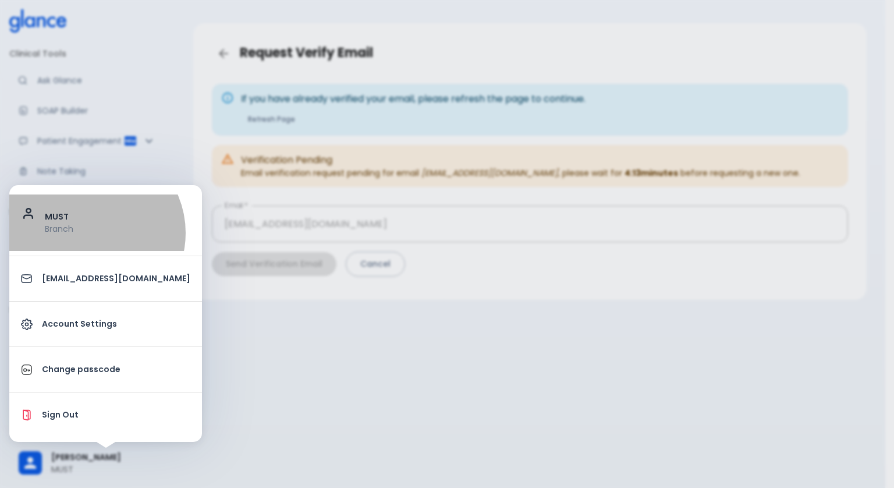
click at [89, 233] on p "Branch" at bounding box center [117, 229] width 145 height 12
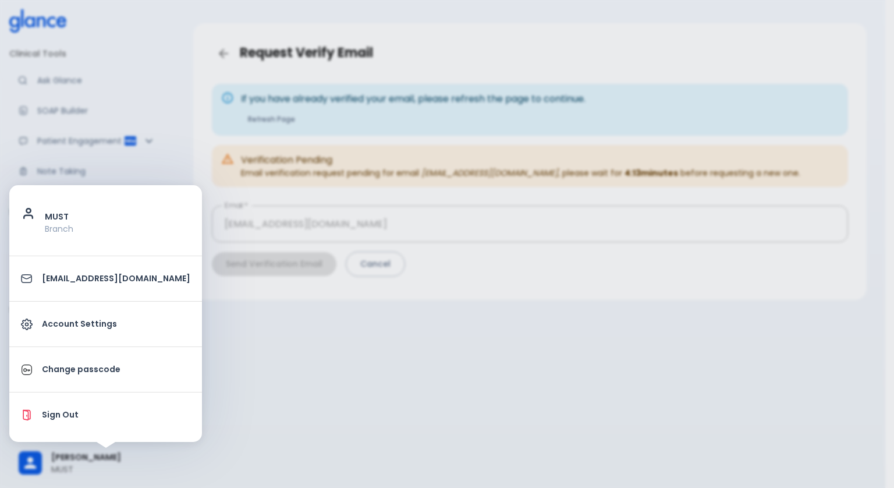
click at [112, 243] on li "MUST Branch" at bounding box center [105, 222] width 193 height 56
click at [88, 334] on link "Account Settings" at bounding box center [105, 323] width 193 height 35
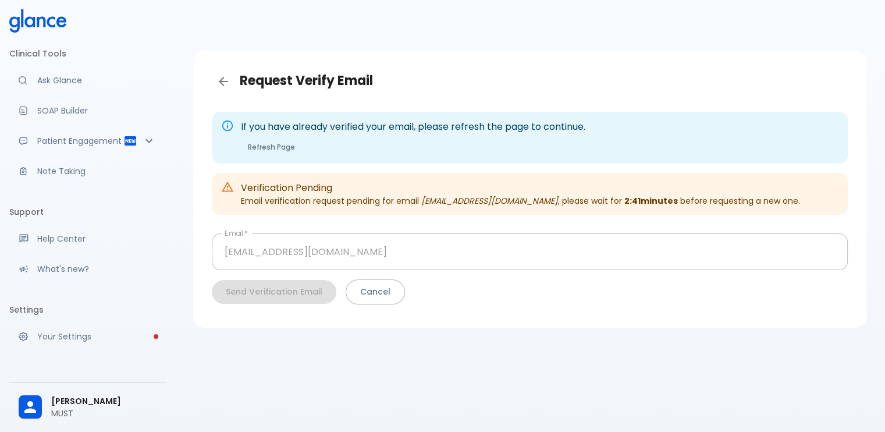
click at [90, 392] on div "Sumaya Sayed MUST" at bounding box center [87, 407] width 156 height 40
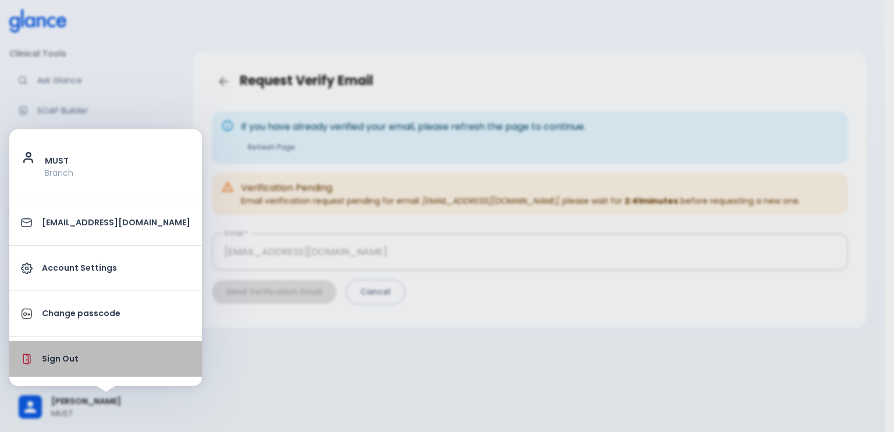
click at [114, 358] on p "Sign Out" at bounding box center [116, 359] width 148 height 12
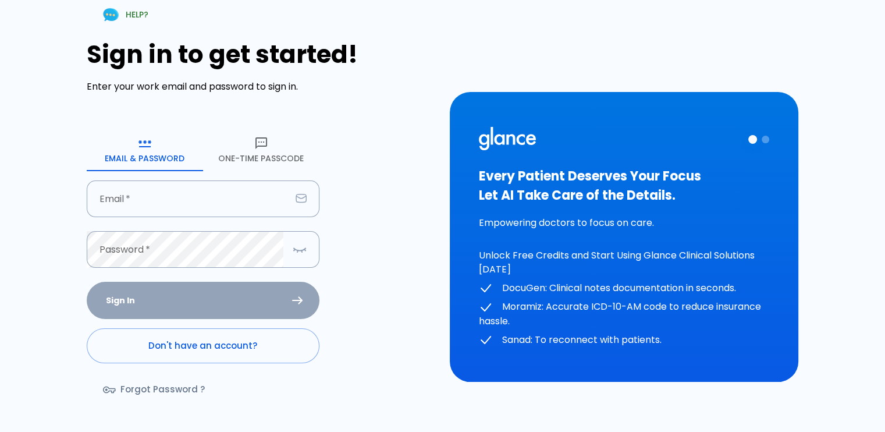
type input "[EMAIL_ADDRESS][DOMAIN_NAME]"
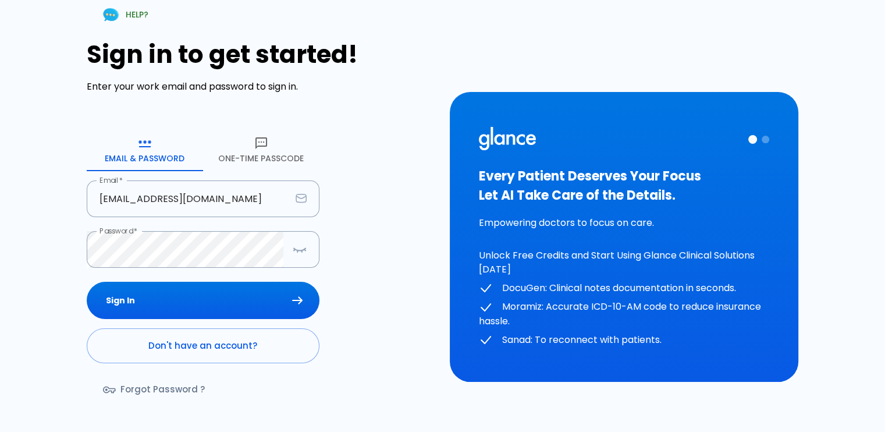
click at [257, 155] on button "One-Time Passcode" at bounding box center [261, 150] width 116 height 42
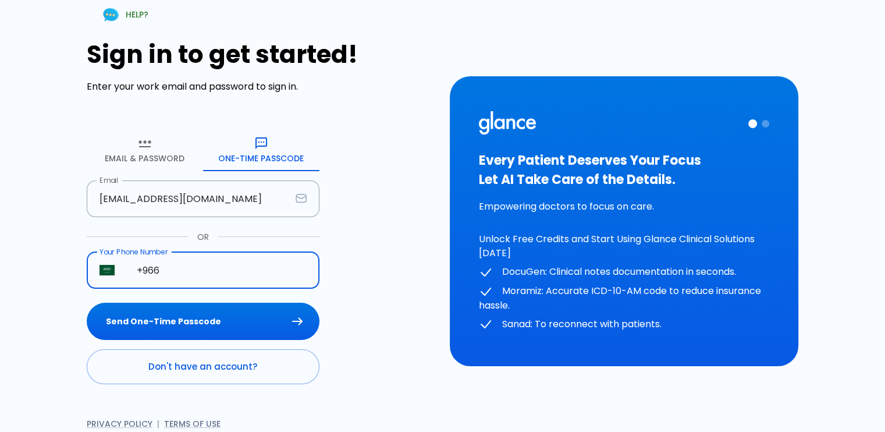
click at [184, 279] on input "+966" at bounding box center [222, 270] width 196 height 37
click at [149, 268] on input "+966" at bounding box center [222, 270] width 196 height 37
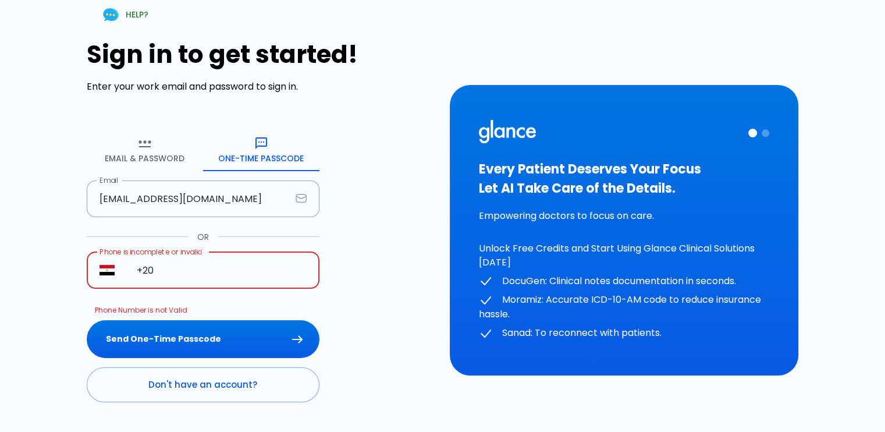
click at [228, 269] on input "+20" at bounding box center [222, 270] width 196 height 37
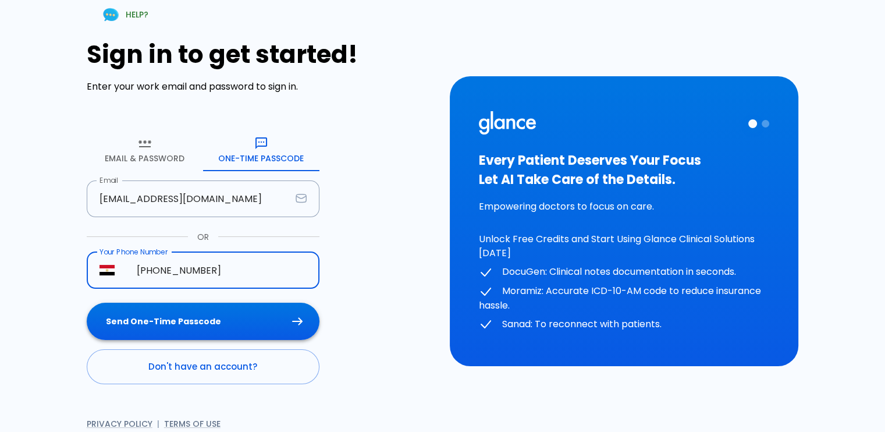
type input "+20 11 01483470"
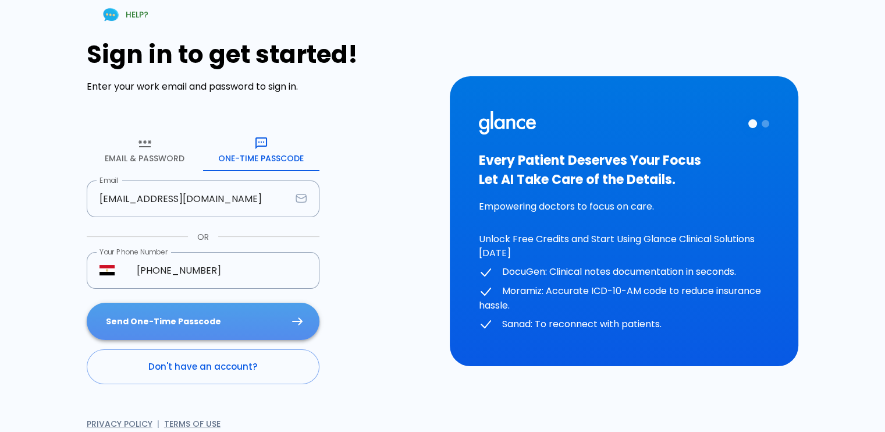
click at [247, 325] on button "Send One-Time Passcode" at bounding box center [203, 322] width 233 height 38
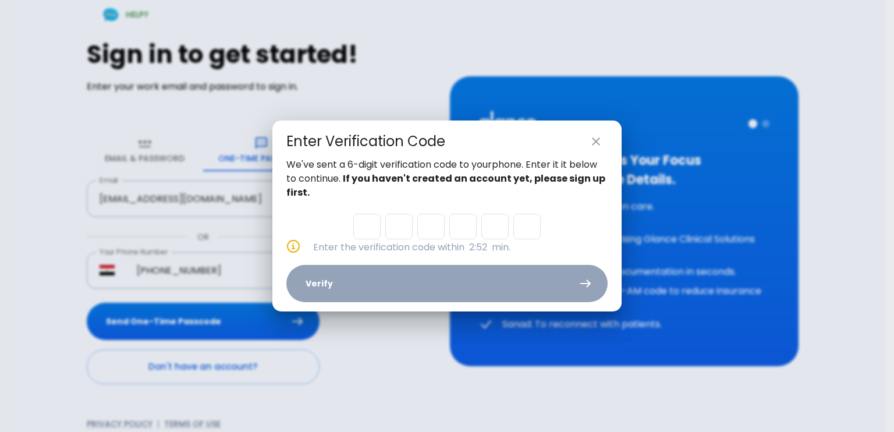
type input "3"
type input "2"
type input "6"
type input "2"
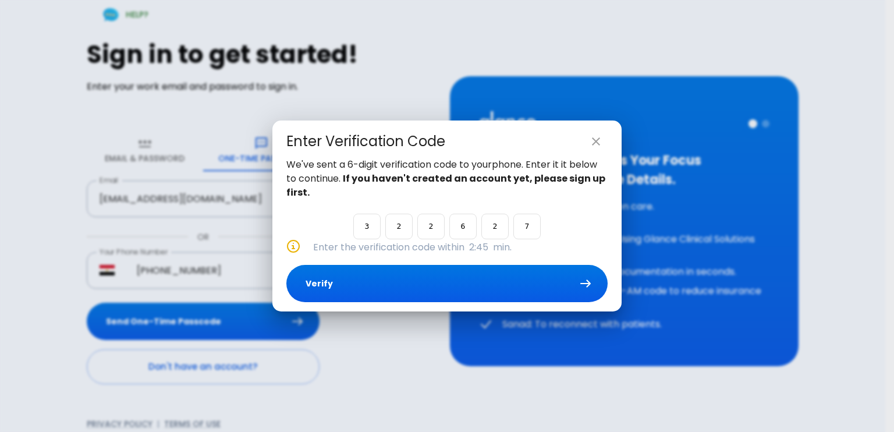
type input "7"
click at [462, 268] on button "Verify" at bounding box center [446, 284] width 321 height 38
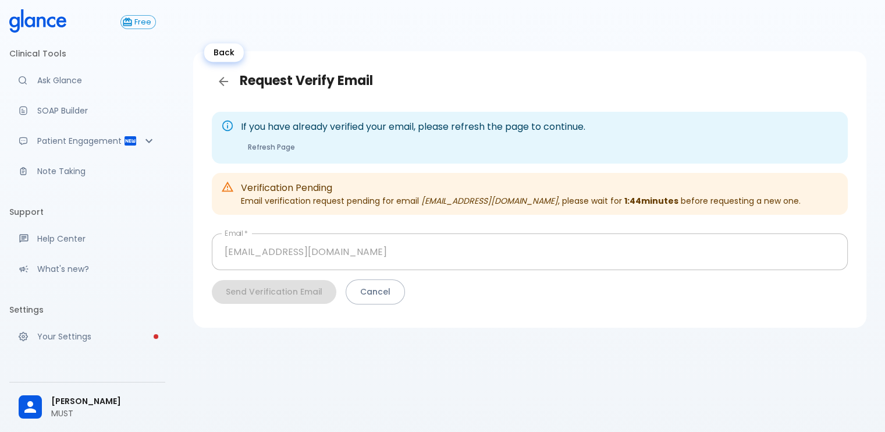
click at [230, 87] on icon "Back" at bounding box center [223, 81] width 14 height 14
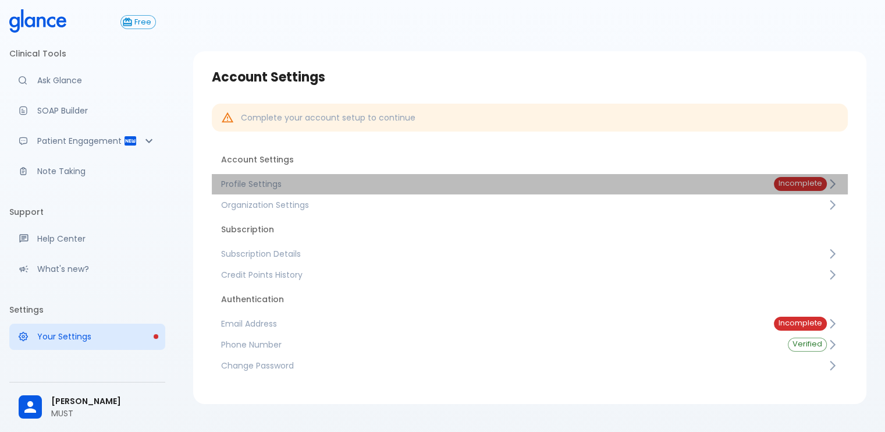
click at [300, 179] on span "Profile Settings" at bounding box center [488, 184] width 534 height 12
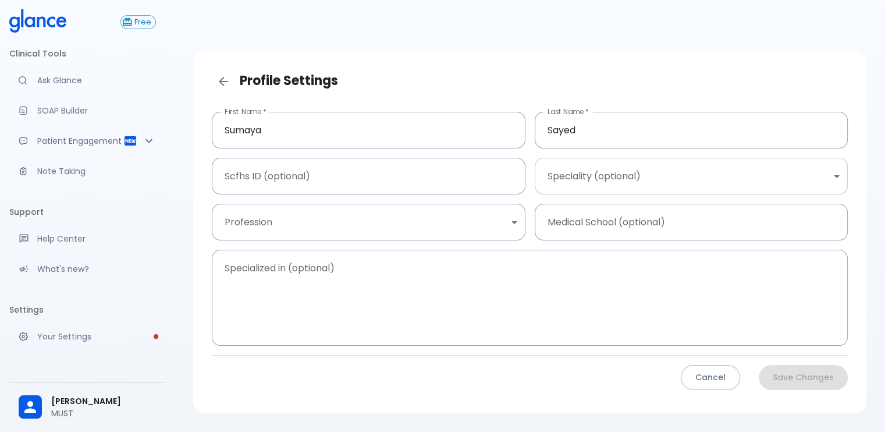
click at [560, 180] on body "↧ pull to refresh ↧ Free Clinical Tools Ask Glance SOAP Builder Patient Engagem…" at bounding box center [442, 232] width 885 height 464
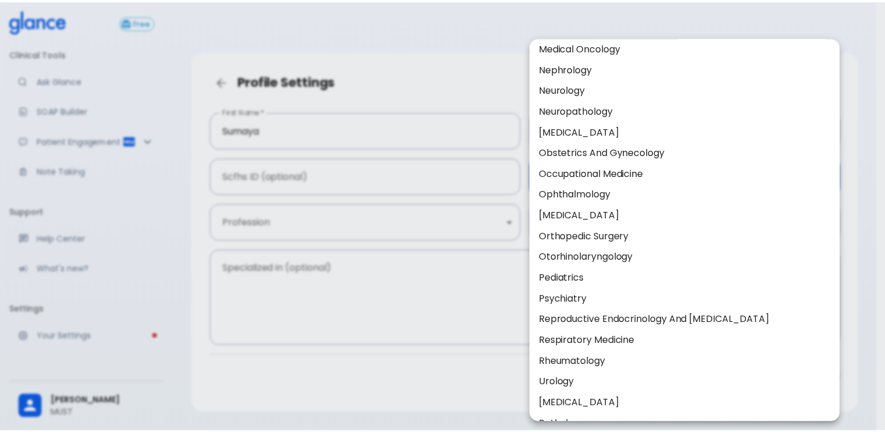
scroll to position [450, 0]
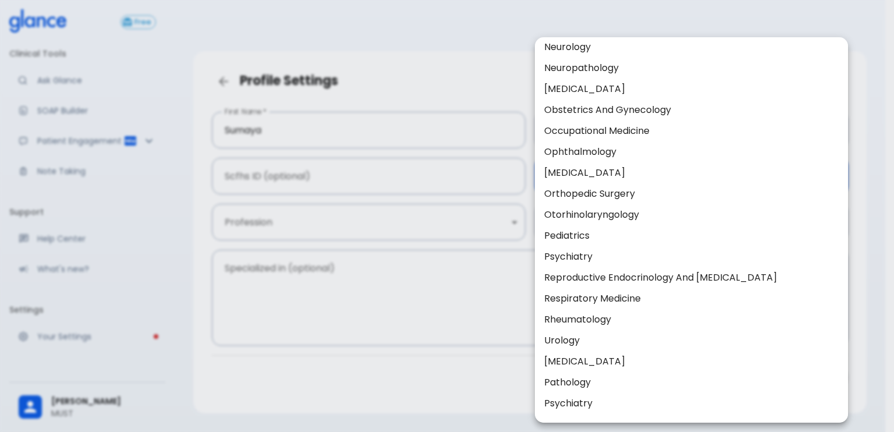
click at [474, 389] on div at bounding box center [447, 216] width 894 height 432
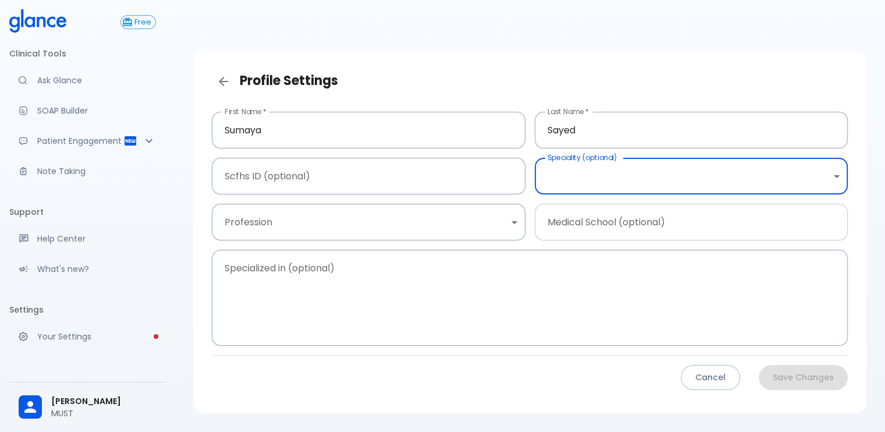
click at [668, 223] on input "Medical School (optional)" at bounding box center [692, 222] width 314 height 37
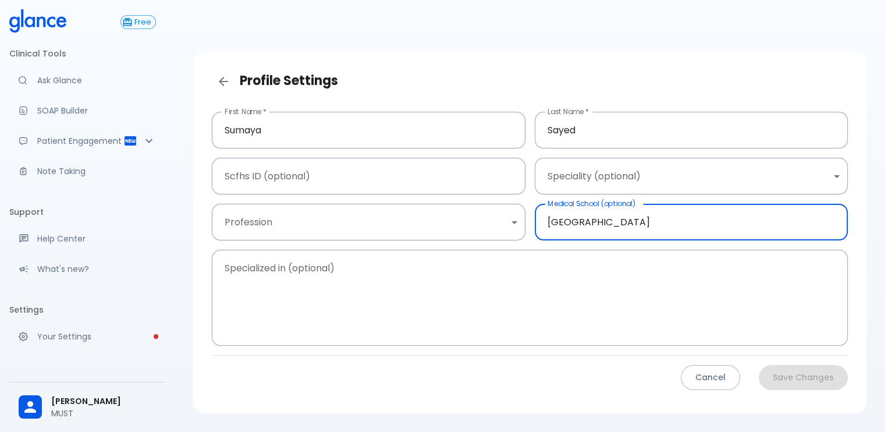
type input "MIsr University"
click at [438, 356] on div "First Name   * Sumaya First Name   * Last Name   * Sayed Last Name   * Scfhs ID…" at bounding box center [530, 252] width 655 height 301
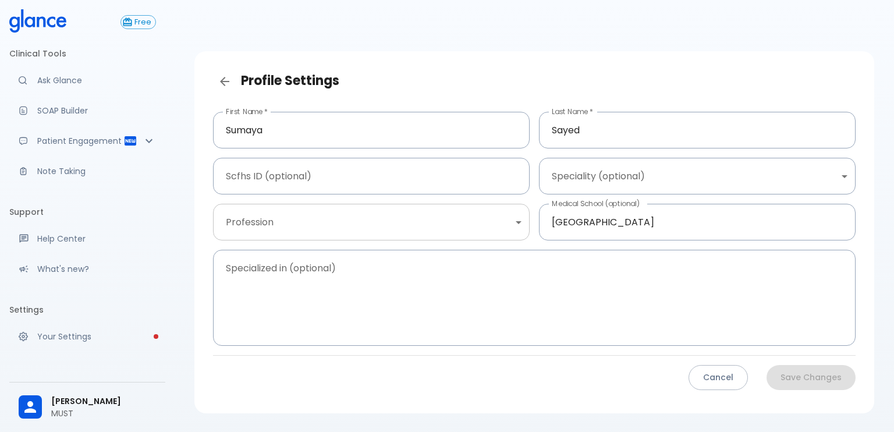
click at [415, 221] on body "↧ pull to refresh ↧ Free Clinical Tools Ask Glance SOAP Builder Patient Engagem…" at bounding box center [447, 232] width 894 height 464
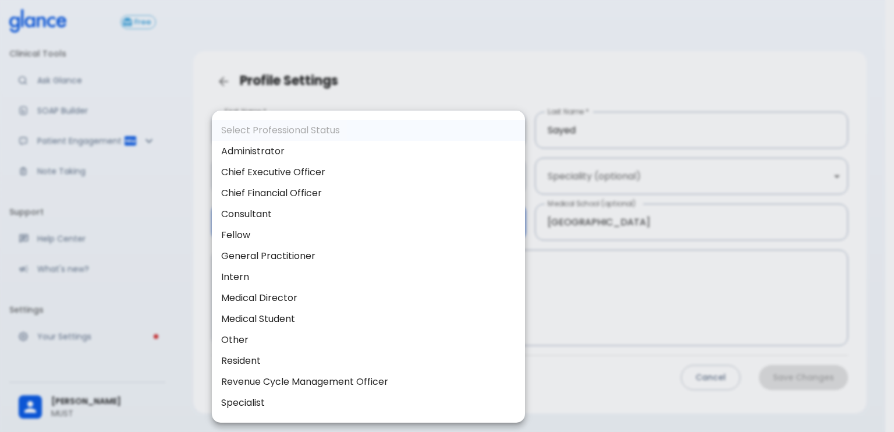
click at [312, 321] on li "Medical Student" at bounding box center [368, 318] width 313 height 21
type input "medical_student"
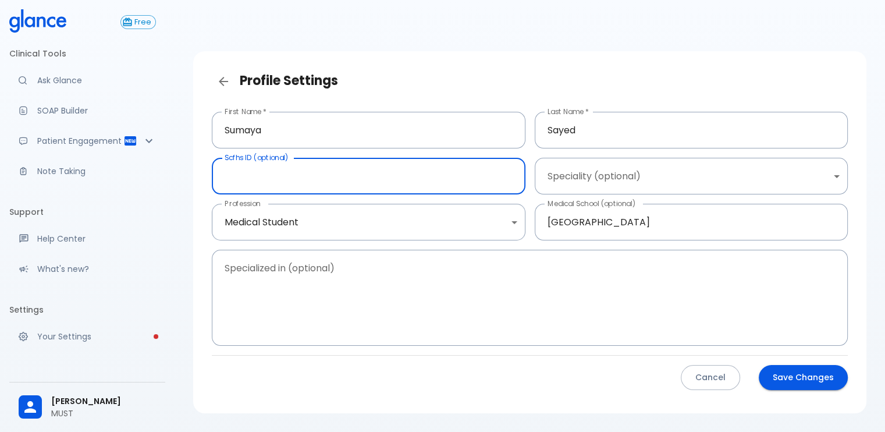
click at [354, 179] on input "Scfhs ID (optional)" at bounding box center [369, 176] width 314 height 37
click at [531, 295] on textarea "Specialized in (optional)" at bounding box center [530, 298] width 620 height 77
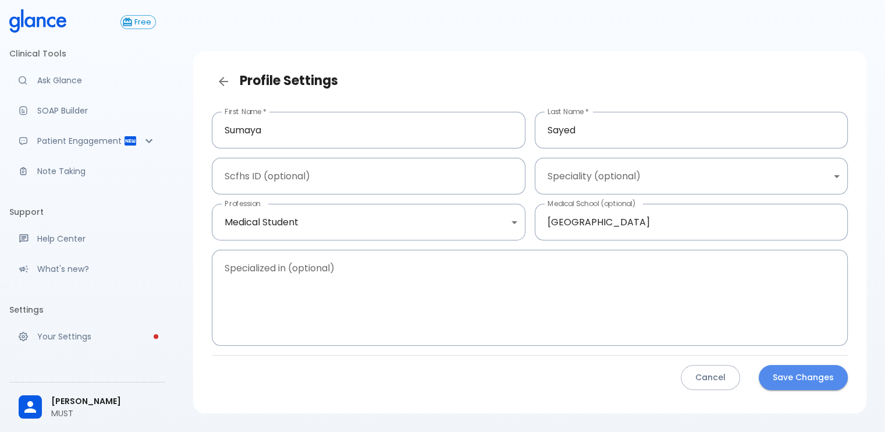
click at [809, 379] on button "Save Changes" at bounding box center [803, 377] width 89 height 25
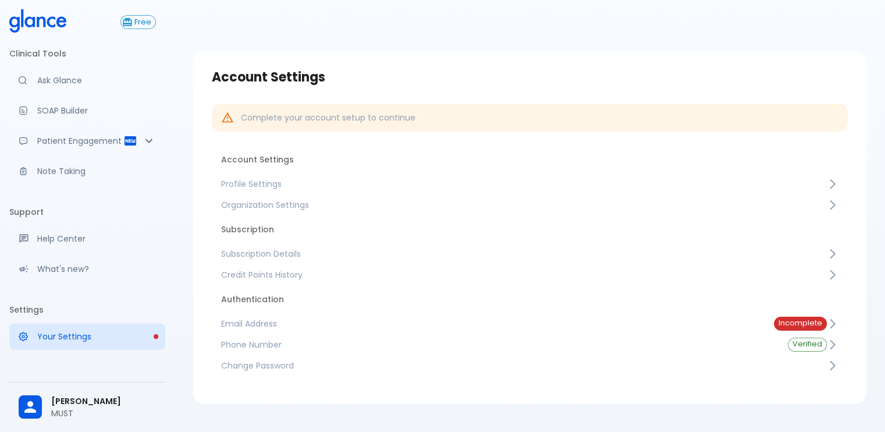
click at [612, 321] on span "Email Address" at bounding box center [488, 324] width 534 height 12
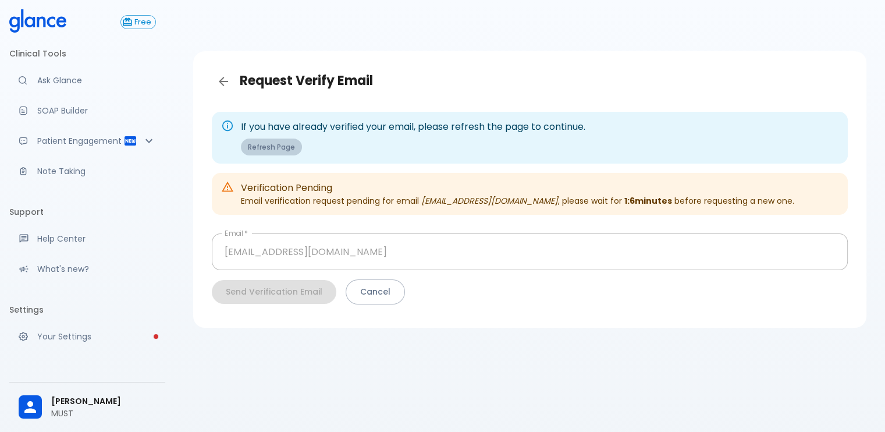
click at [289, 146] on button "Refresh Page" at bounding box center [271, 146] width 61 height 17
click at [112, 94] on ul "Clinical Tools Ask Glance SOAP Builder Patient Engagement Note Taking" at bounding box center [87, 117] width 156 height 154
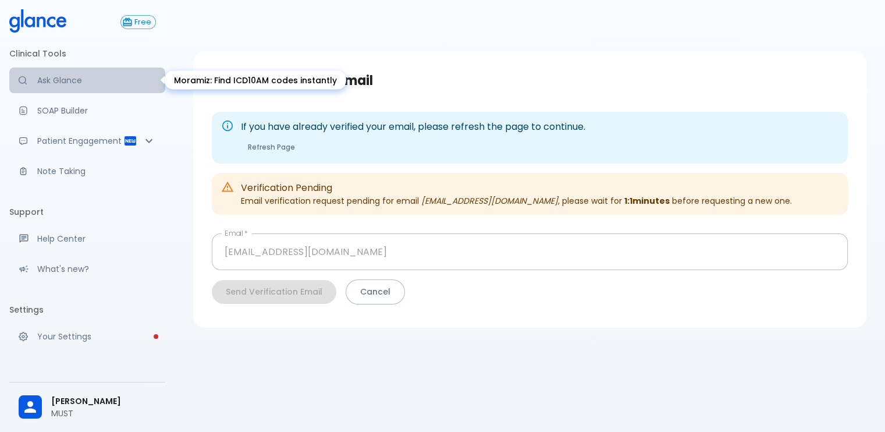
click at [119, 79] on p "Ask Glance" at bounding box center [96, 80] width 119 height 12
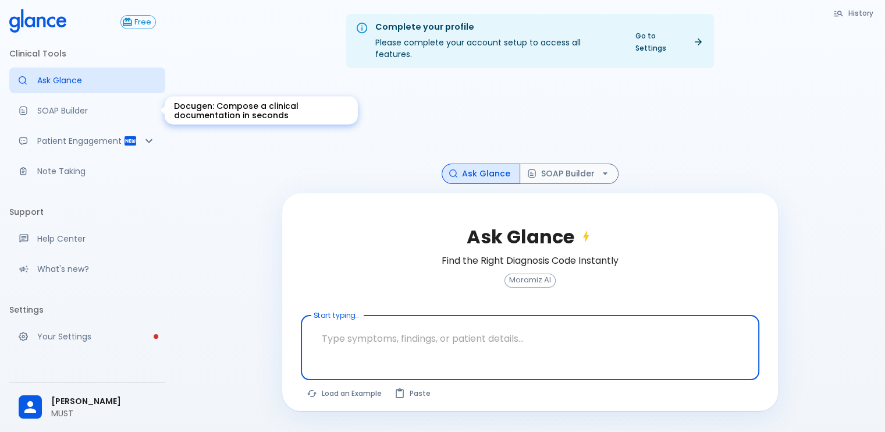
click at [98, 111] on p "SOAP Builder" at bounding box center [96, 111] width 119 height 12
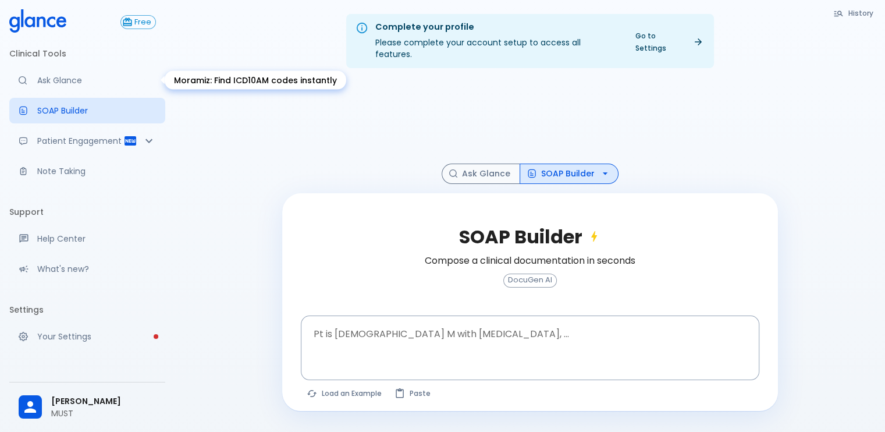
click at [114, 79] on p "Ask Glance" at bounding box center [96, 80] width 119 height 12
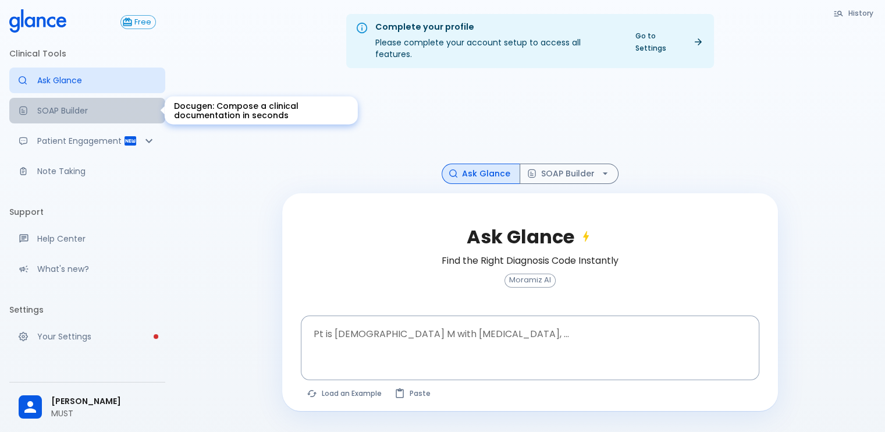
click at [112, 122] on link "SOAP Builder" at bounding box center [87, 111] width 156 height 26
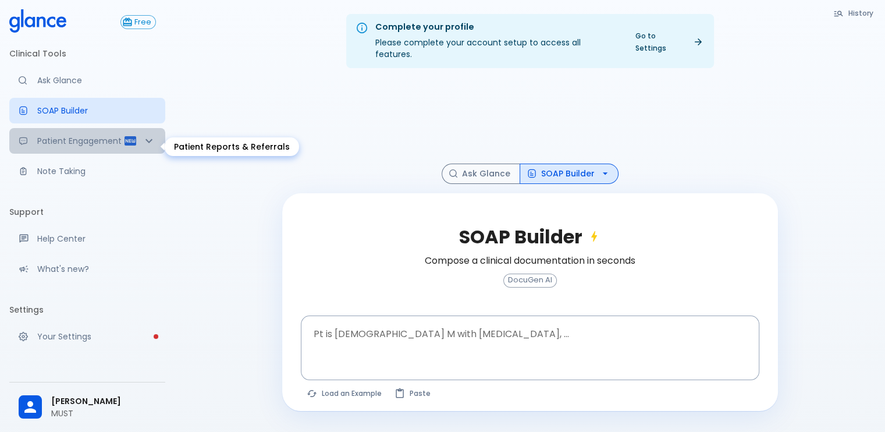
click at [125, 145] on icon "Patient Reports & Referrals" at bounding box center [131, 140] width 12 height 9
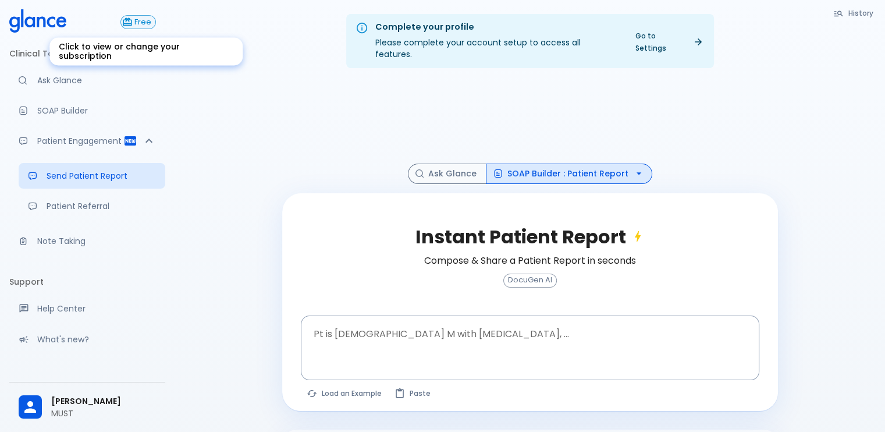
click at [140, 20] on span "Free" at bounding box center [142, 22] width 25 height 9
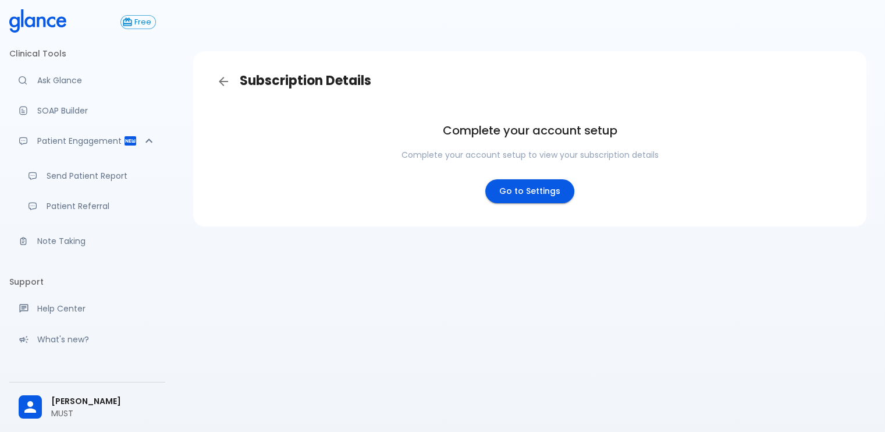
drag, startPoint x: 502, startPoint y: 196, endPoint x: 492, endPoint y: 197, distance: 10.0
click at [501, 196] on link "Go to Settings" at bounding box center [529, 191] width 89 height 24
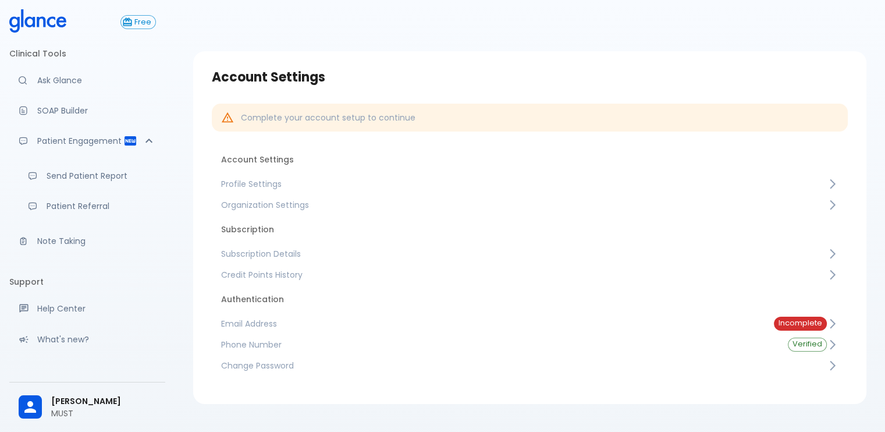
click at [525, 255] on span "Subscription Details" at bounding box center [524, 254] width 606 height 12
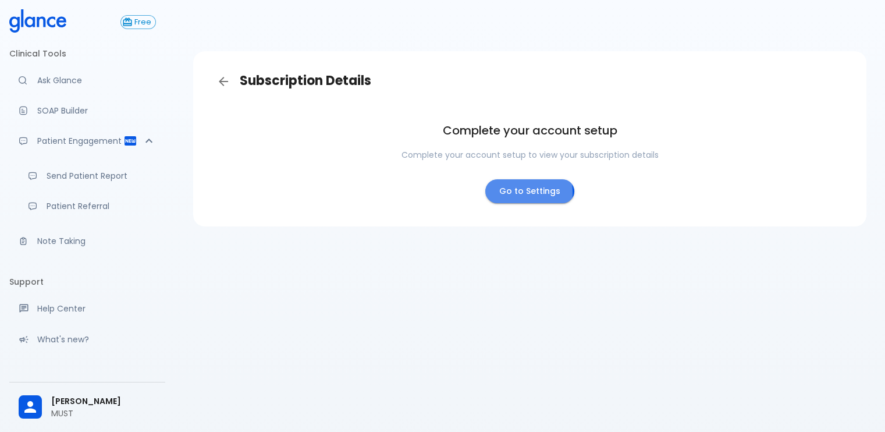
click at [517, 193] on link "Go to Settings" at bounding box center [529, 191] width 89 height 24
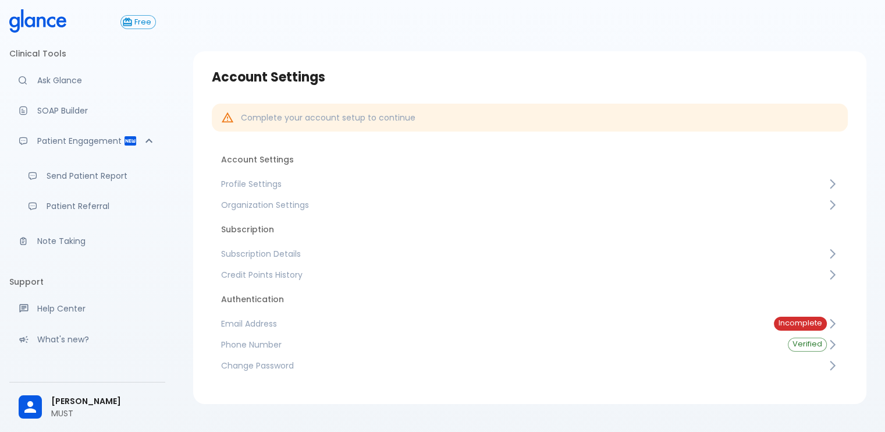
click at [697, 332] on link "Email Address Incomplete" at bounding box center [530, 323] width 636 height 21
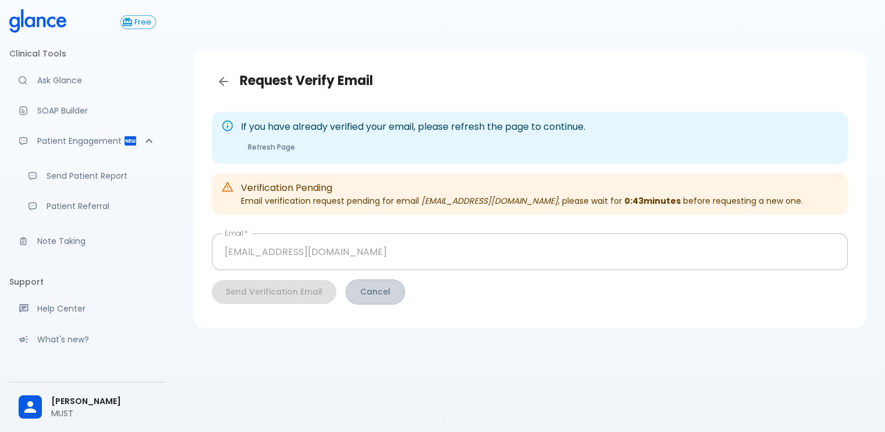
click at [370, 284] on button "Cancel" at bounding box center [375, 291] width 59 height 25
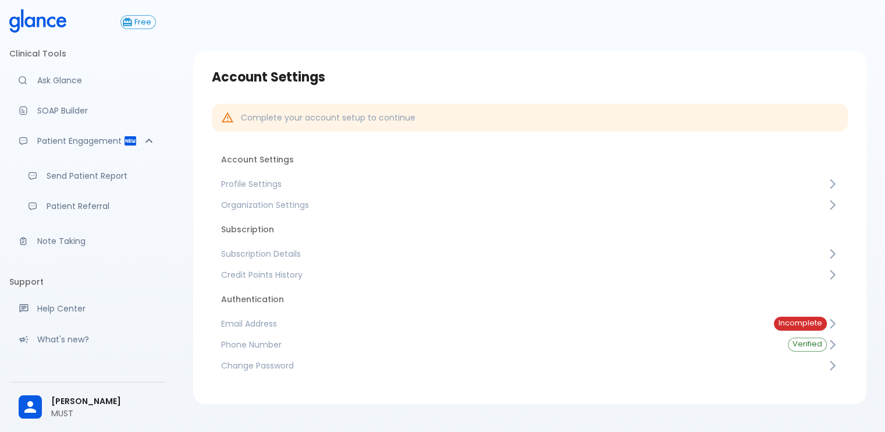
click at [608, 331] on link "Email Address Incomplete" at bounding box center [530, 323] width 636 height 21
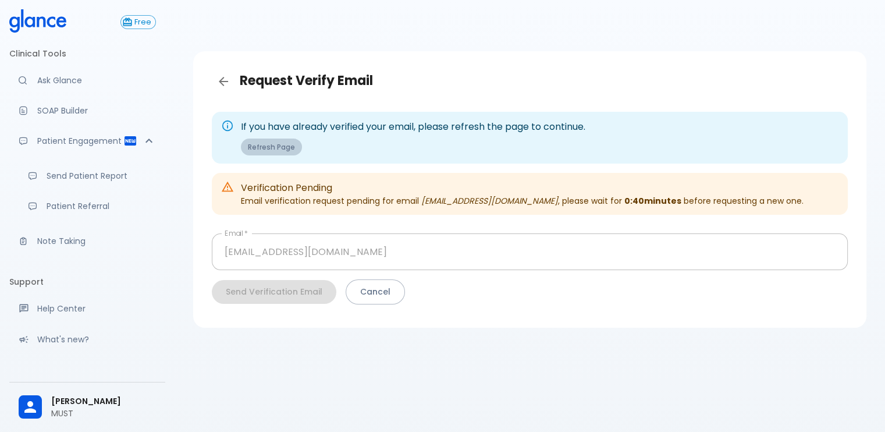
click at [292, 141] on button "Refresh Page" at bounding box center [271, 146] width 61 height 17
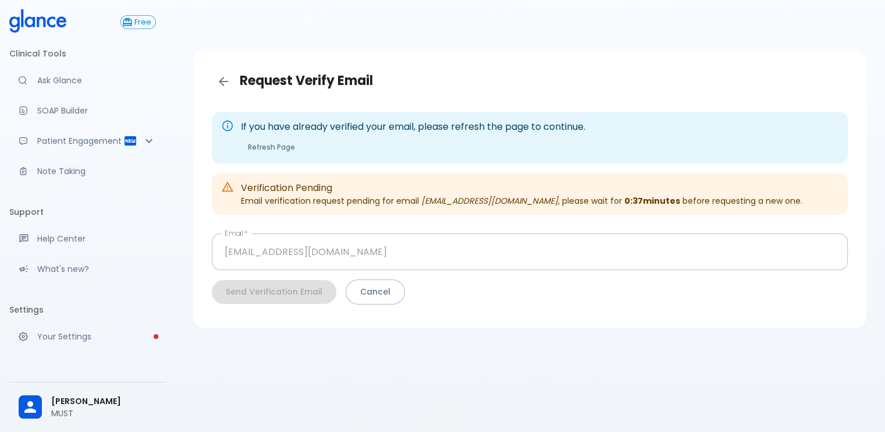
click at [294, 137] on div "If you have already verified your email, please refresh the page to continue. R…" at bounding box center [413, 137] width 344 height 45
click at [287, 144] on button "Refresh Page" at bounding box center [271, 146] width 61 height 17
click at [287, 140] on button "Refresh Page" at bounding box center [271, 146] width 61 height 17
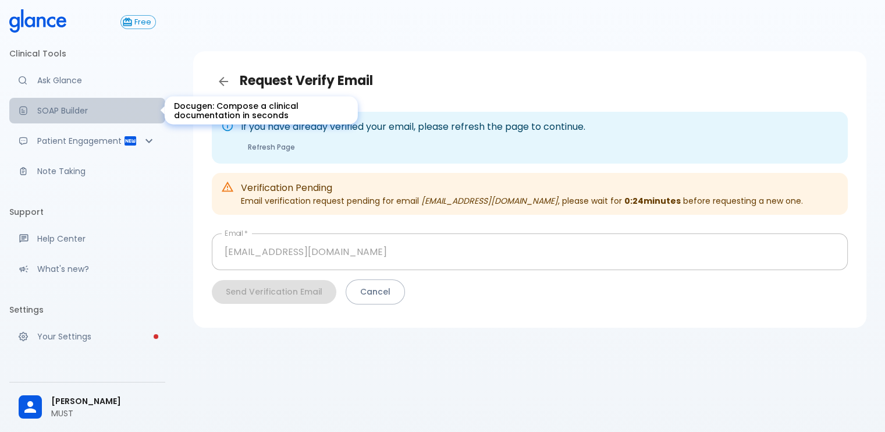
click at [88, 113] on p "SOAP Builder" at bounding box center [96, 111] width 119 height 12
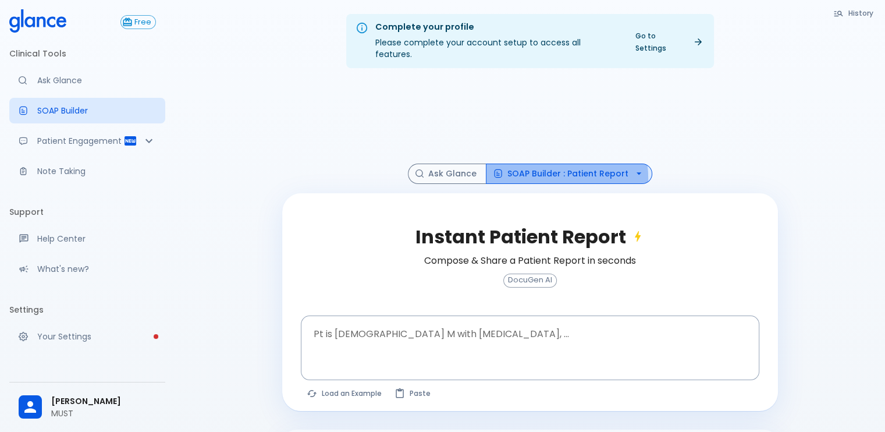
click at [554, 166] on button "SOAP Builder : Patient Report" at bounding box center [569, 174] width 166 height 20
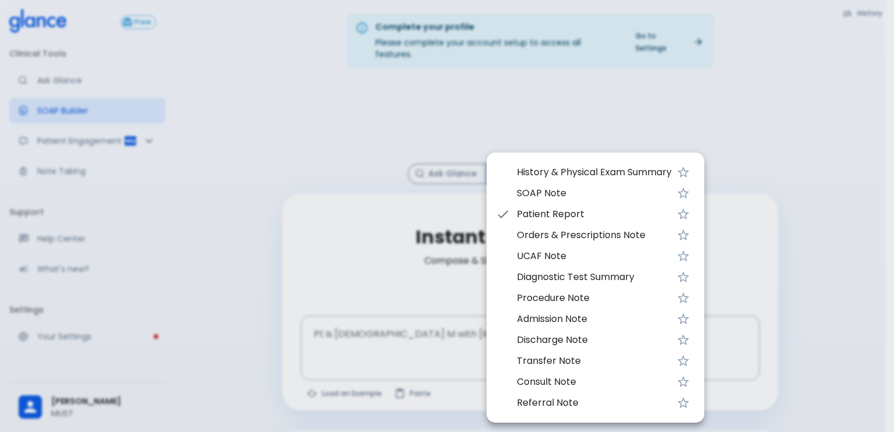
click at [374, 221] on div at bounding box center [447, 216] width 894 height 432
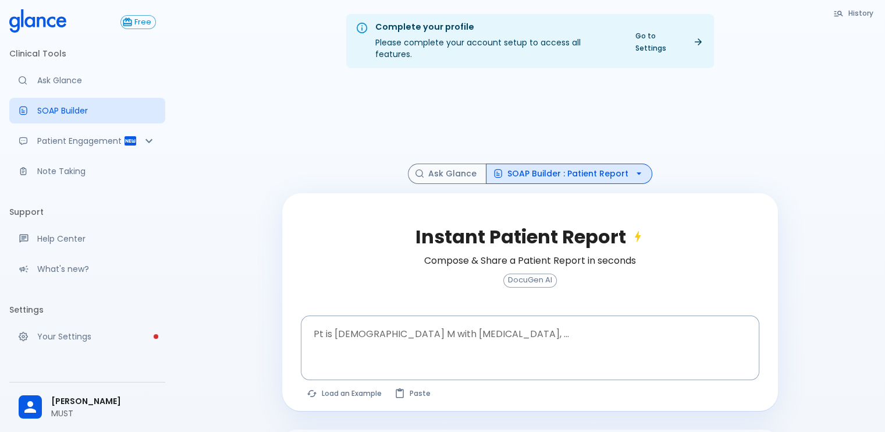
click at [653, 41] on link "Go to Settings" at bounding box center [668, 41] width 81 height 29
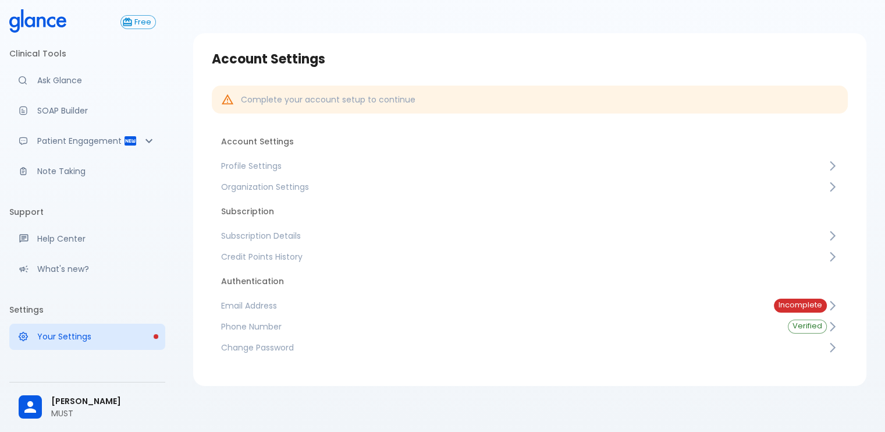
scroll to position [28, 0]
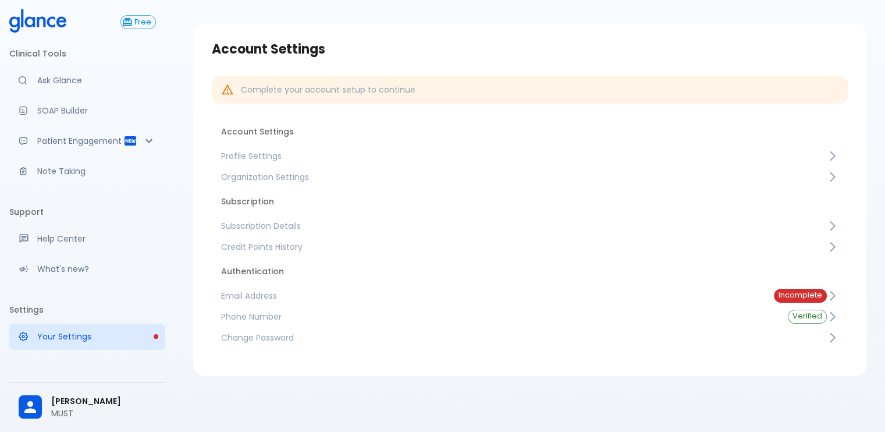
click at [673, 287] on link "Email Address Incomplete" at bounding box center [530, 295] width 636 height 21
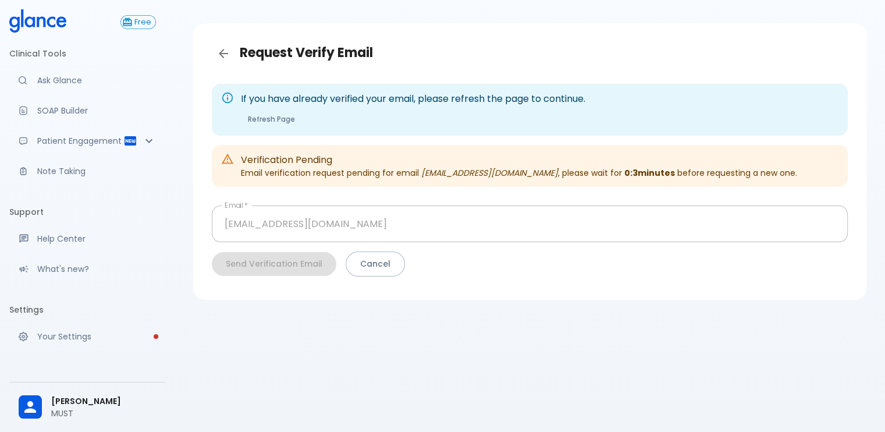
click at [260, 121] on button "Refresh Page" at bounding box center [271, 119] width 61 height 17
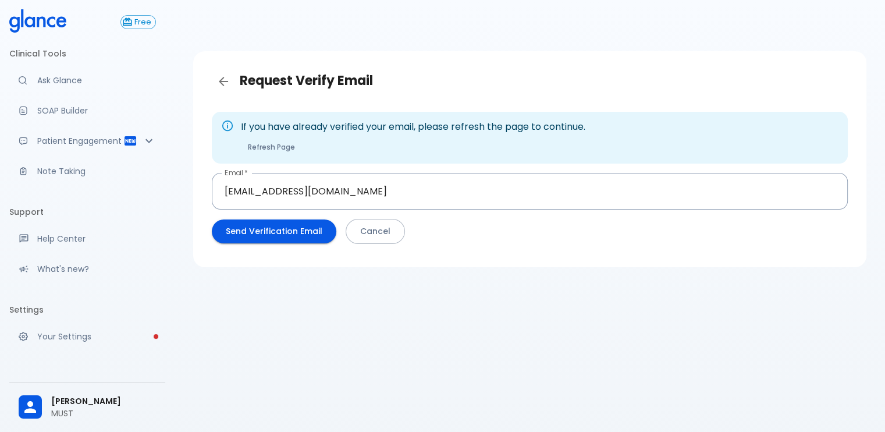
scroll to position [28, 0]
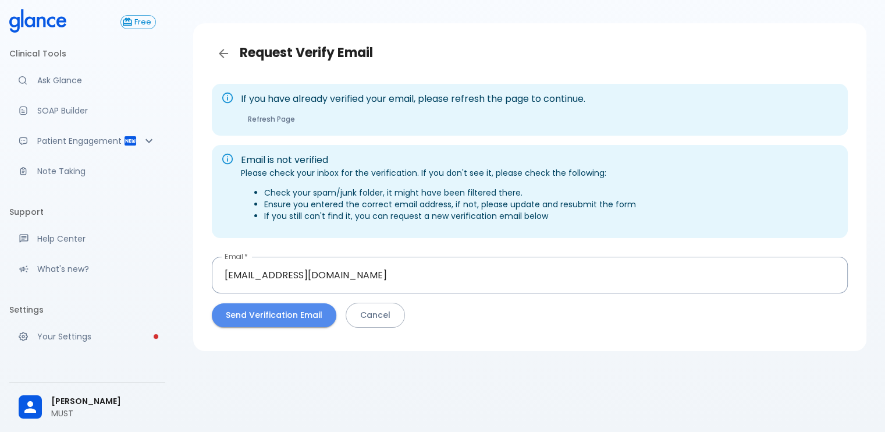
click at [295, 311] on button "Send Verification Email" at bounding box center [274, 315] width 125 height 24
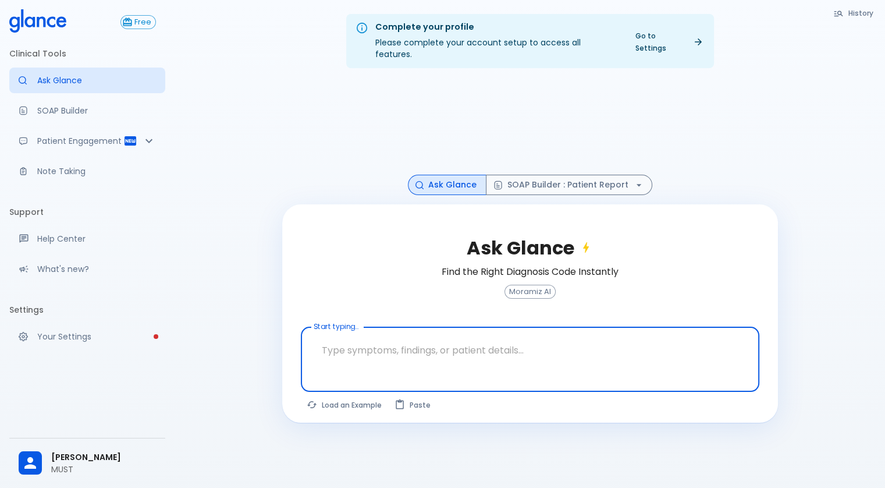
click at [659, 41] on link "Go to Settings" at bounding box center [668, 41] width 81 height 29
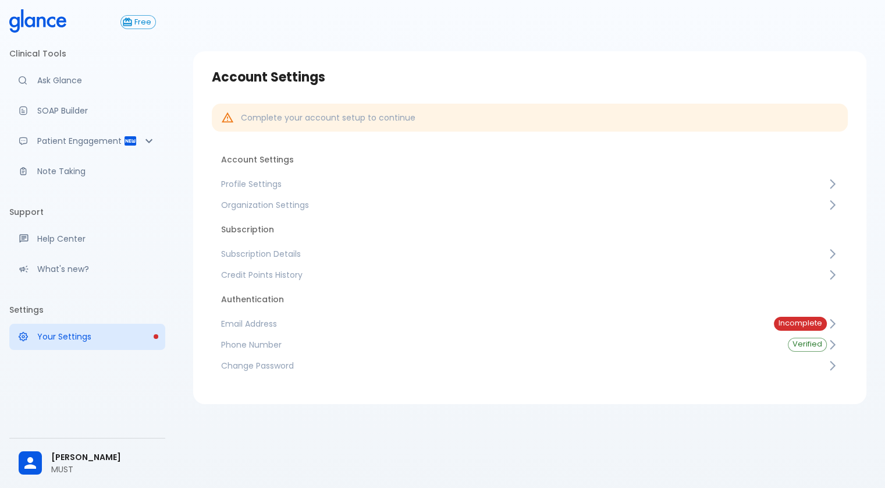
click at [733, 326] on span "Email Address" at bounding box center [488, 324] width 534 height 12
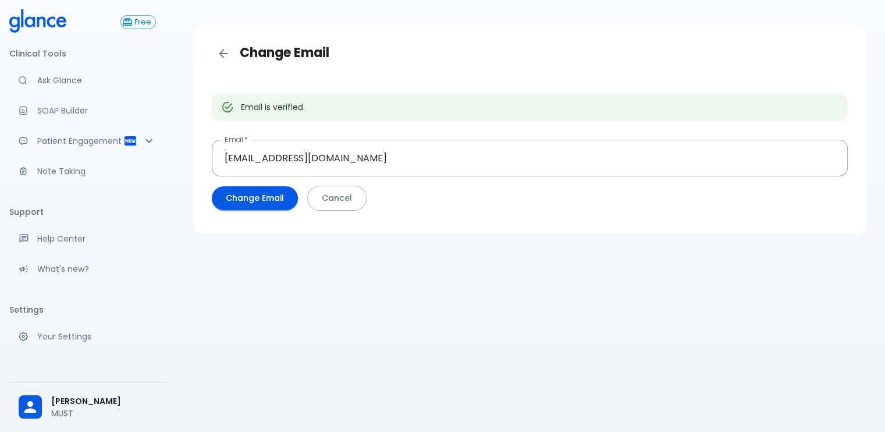
scroll to position [38, 0]
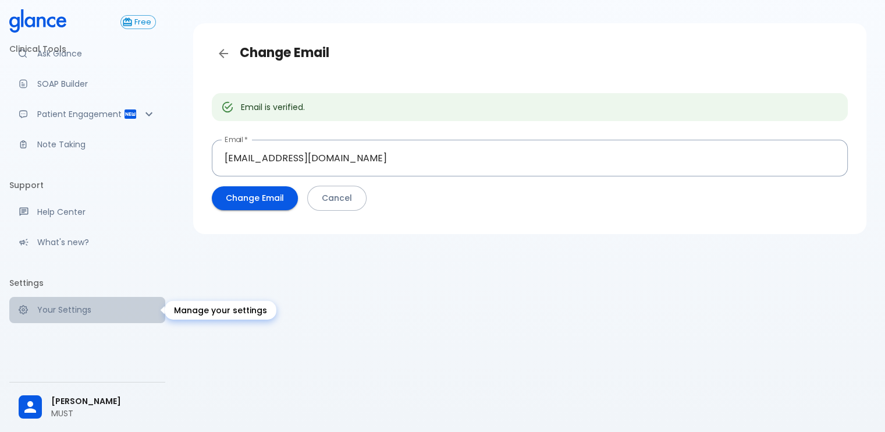
click at [96, 316] on link "Your Settings" at bounding box center [87, 310] width 156 height 26
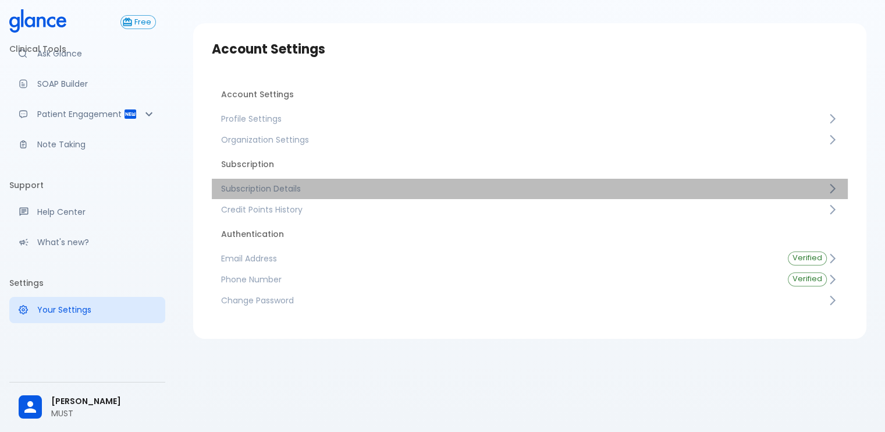
click at [474, 180] on link "Subscription Details" at bounding box center [530, 188] width 636 height 21
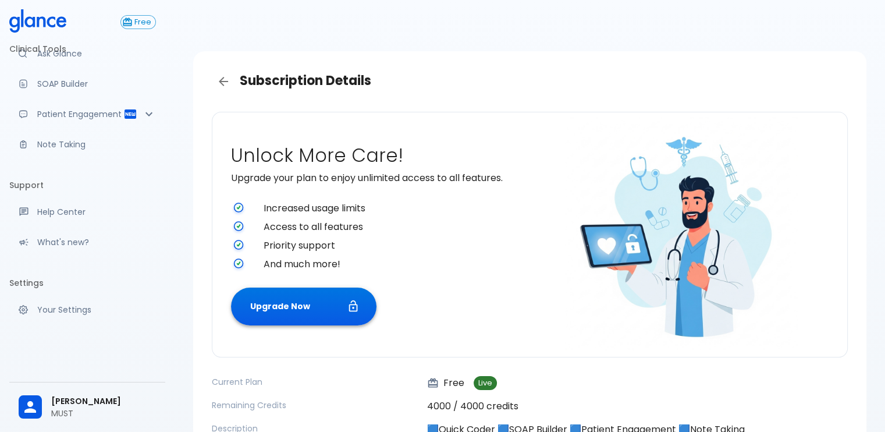
click at [335, 302] on button "Upgrade Now" at bounding box center [303, 306] width 145 height 38
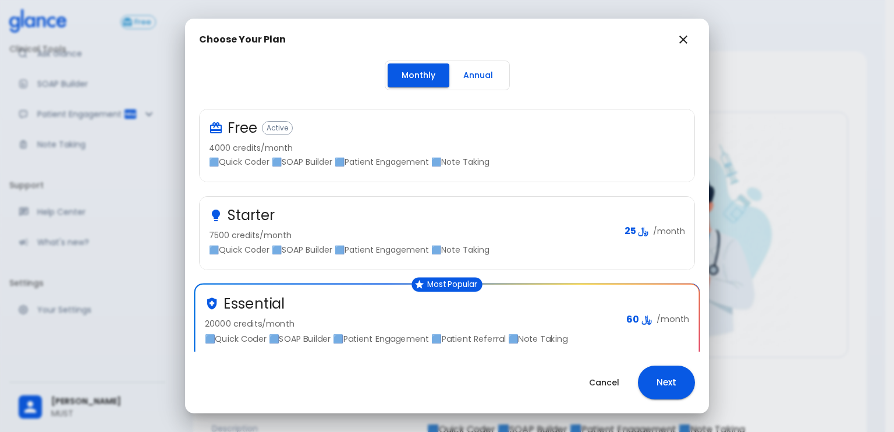
click at [474, 171] on div "Free Active 4000 credits/month 🟦Quick Coder 🟦SOAP Builder 🟦Patient Engagement 🟦…" at bounding box center [447, 145] width 495 height 73
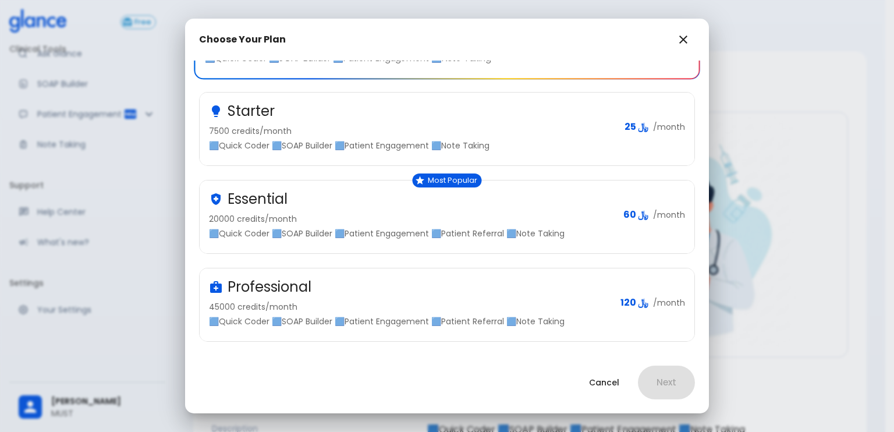
click at [459, 278] on div "Professional" at bounding box center [410, 287] width 402 height 19
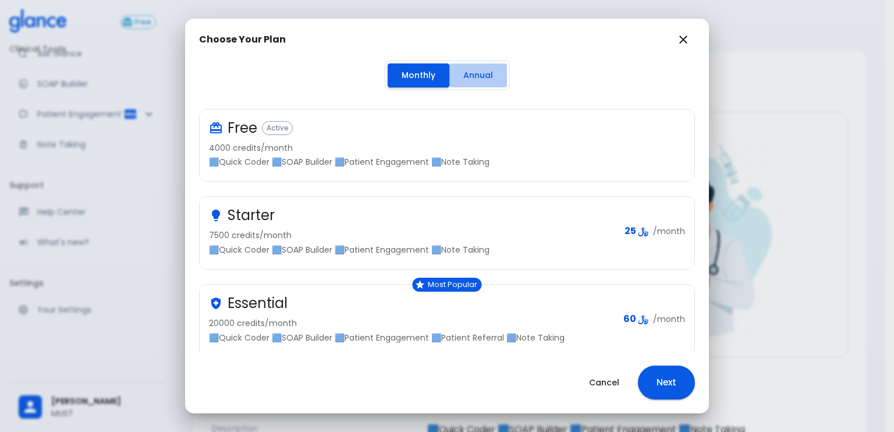
click at [465, 74] on button "Annual" at bounding box center [478, 75] width 58 height 24
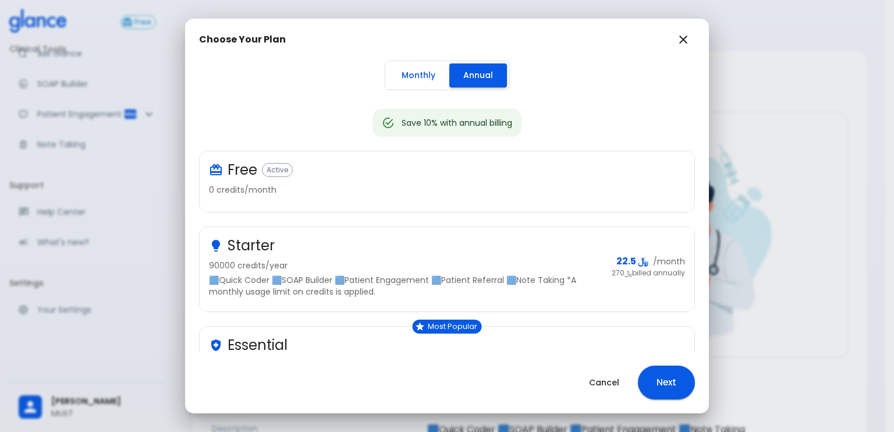
scroll to position [233, 0]
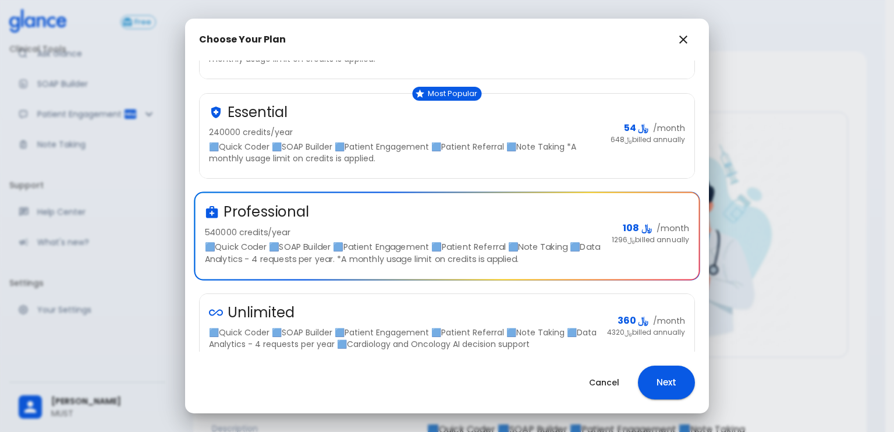
click at [466, 221] on div "Professional 540000 credits/year 🟦Quick Coder 🟦SOAP Builder 🟦Patient Engagement…" at bounding box center [403, 234] width 397 height 62
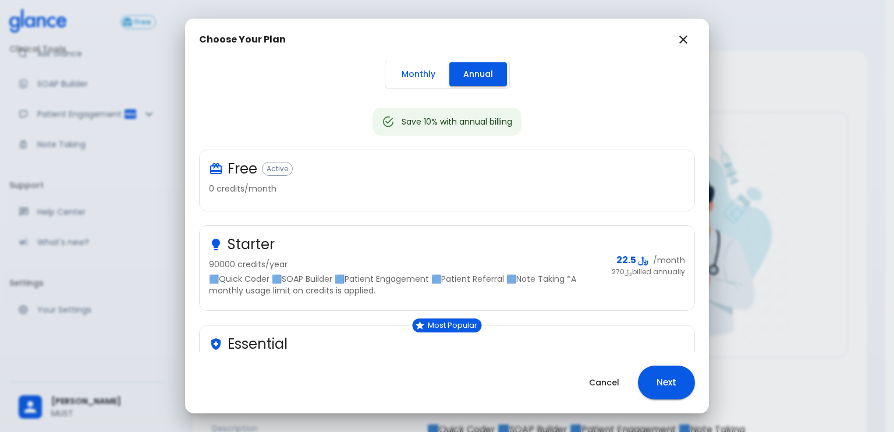
scroll to position [0, 0]
click at [454, 255] on div "Starter 90000 credits/year 🟦Quick Coder 🟦SOAP Builder 🟦Patient Engagement 🟦Pati…" at bounding box center [405, 266] width 393 height 61
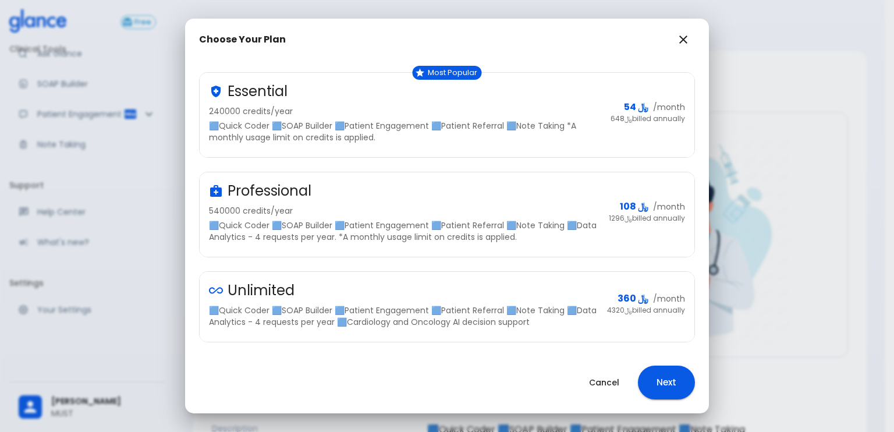
scroll to position [255, 0]
click at [474, 304] on p "🟦Quick Coder 🟦SOAP Builder 🟦Patient Engagement 🟦Patient Referral 🟦Note Taking 🟦…" at bounding box center [403, 315] width 389 height 23
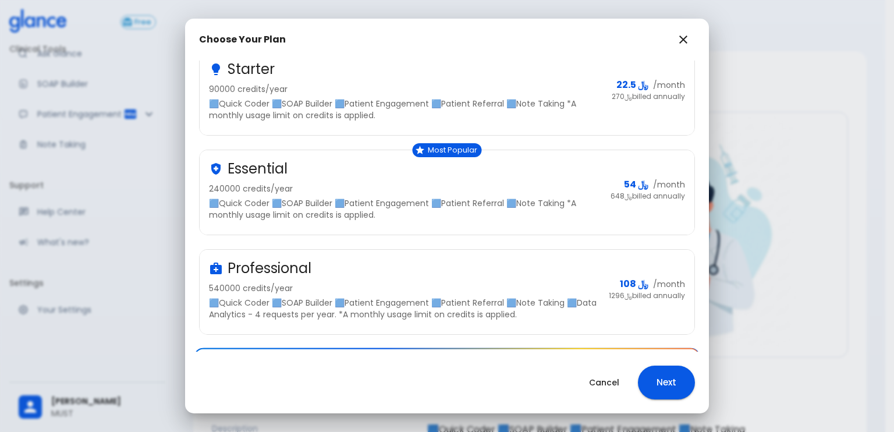
scroll to position [81, 0]
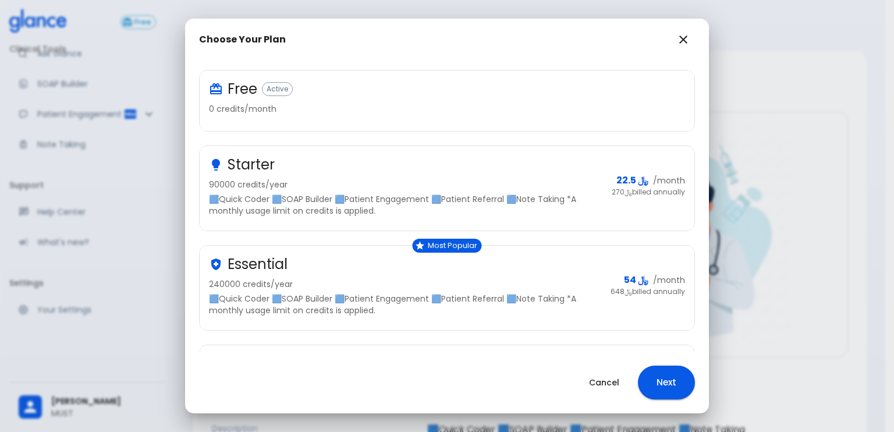
click at [509, 215] on p "🟦Quick Coder 🟦SOAP Builder 🟦Patient Engagement 🟦Patient Referral 🟦Note Taking *…" at bounding box center [405, 204] width 393 height 23
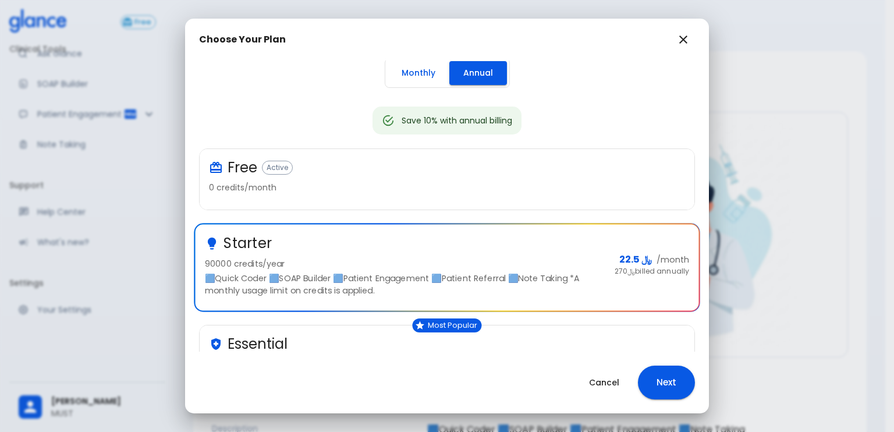
scroll to position [0, 0]
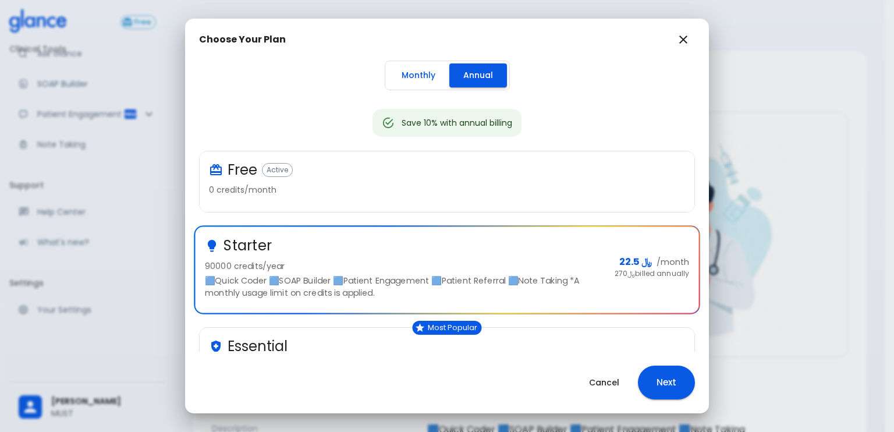
click at [428, 130] on div "Save 10% with annual billing" at bounding box center [457, 122] width 111 height 21
click at [426, 129] on div "Save 10% with annual billing" at bounding box center [457, 122] width 111 height 21
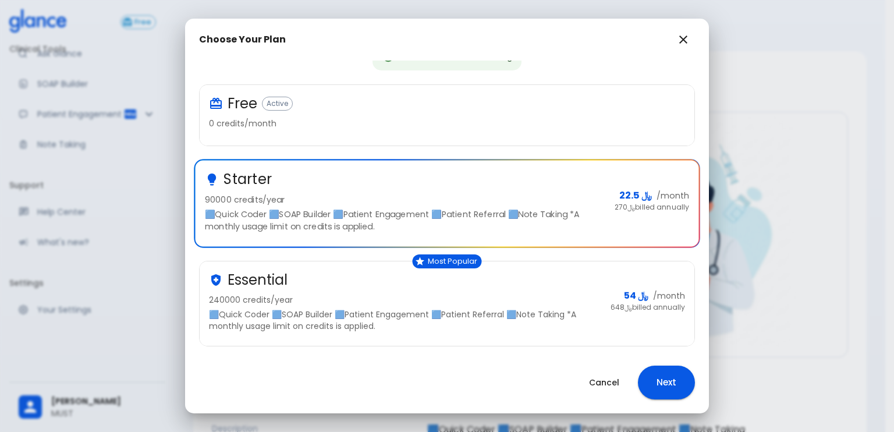
scroll to position [116, 0]
